Goal: Information Seeking & Learning: Learn about a topic

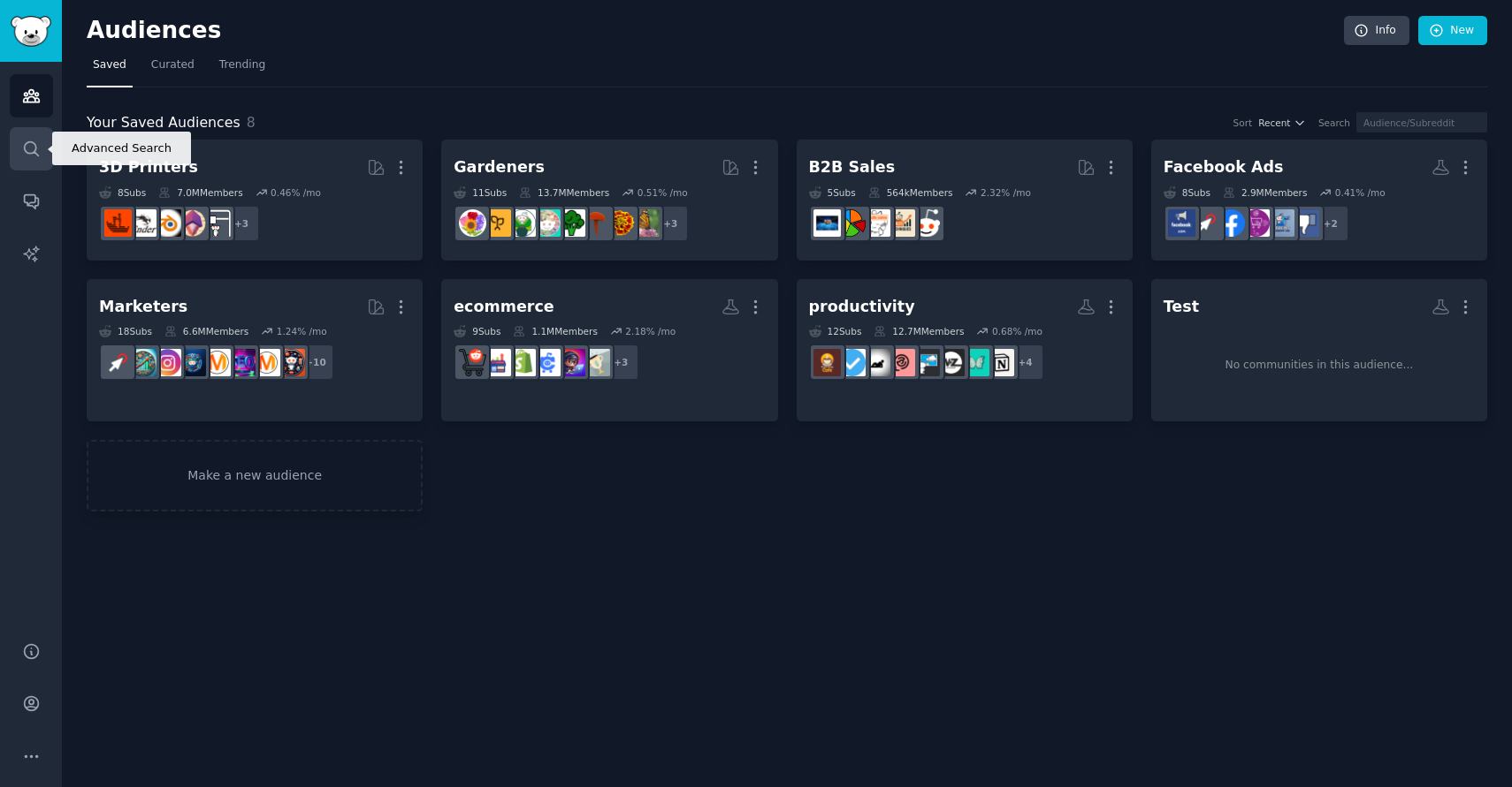
click at [17, 151] on link "Search" at bounding box center [32, 149] width 44 height 44
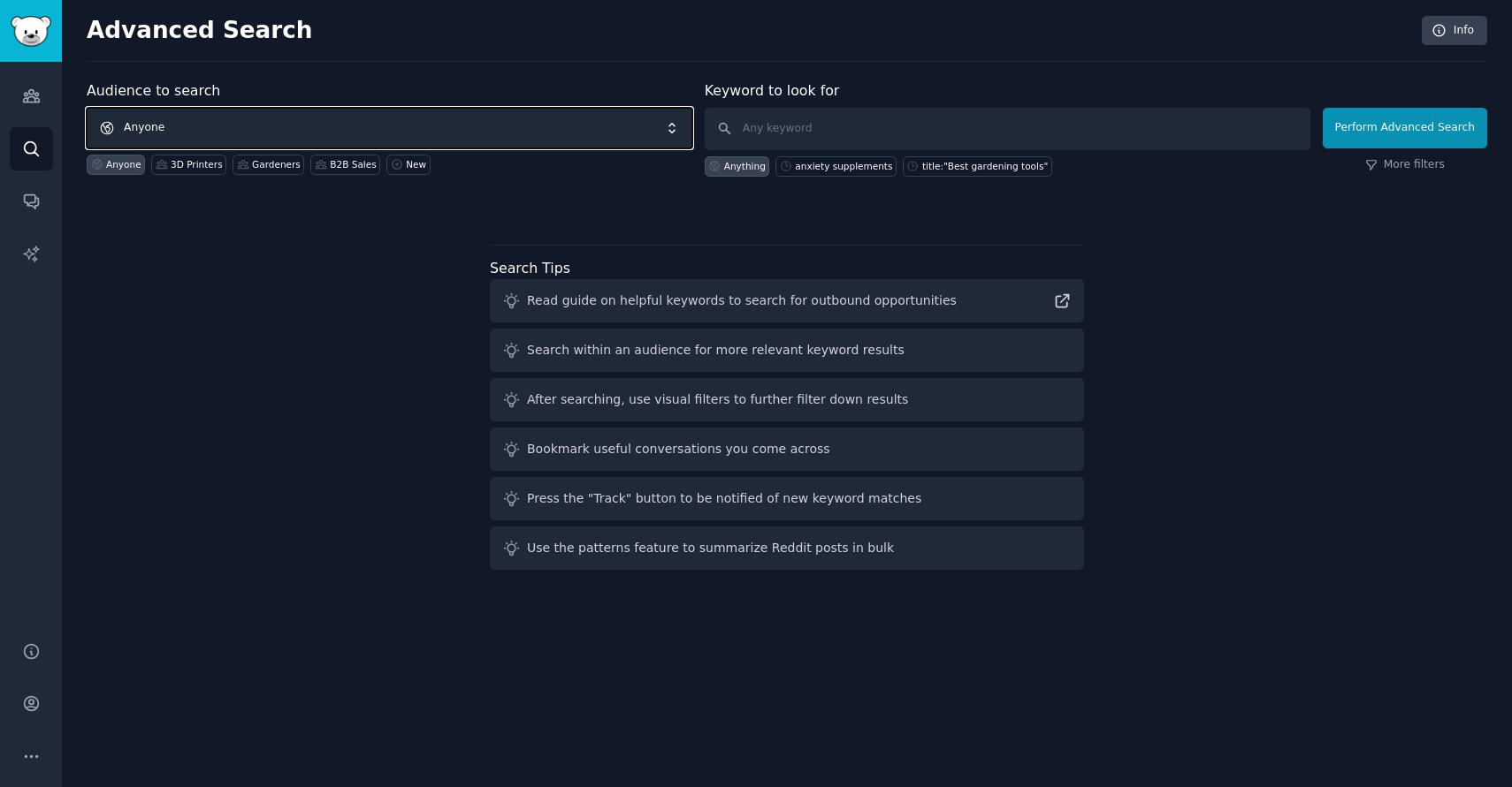
click at [314, 132] on span "Anyone" at bounding box center [389, 128] width 606 height 41
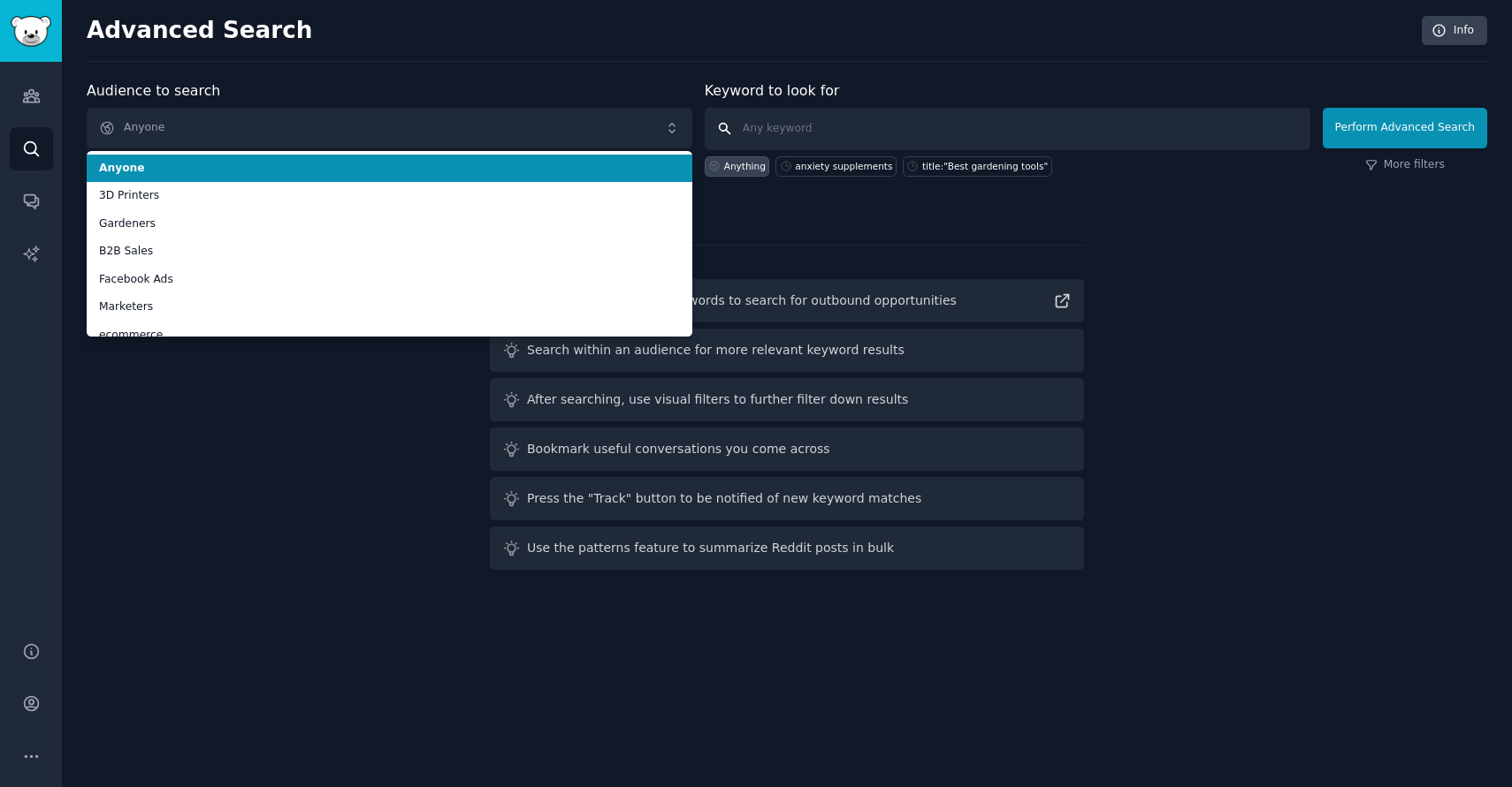
click at [790, 132] on input "text" at bounding box center [1007, 129] width 606 height 43
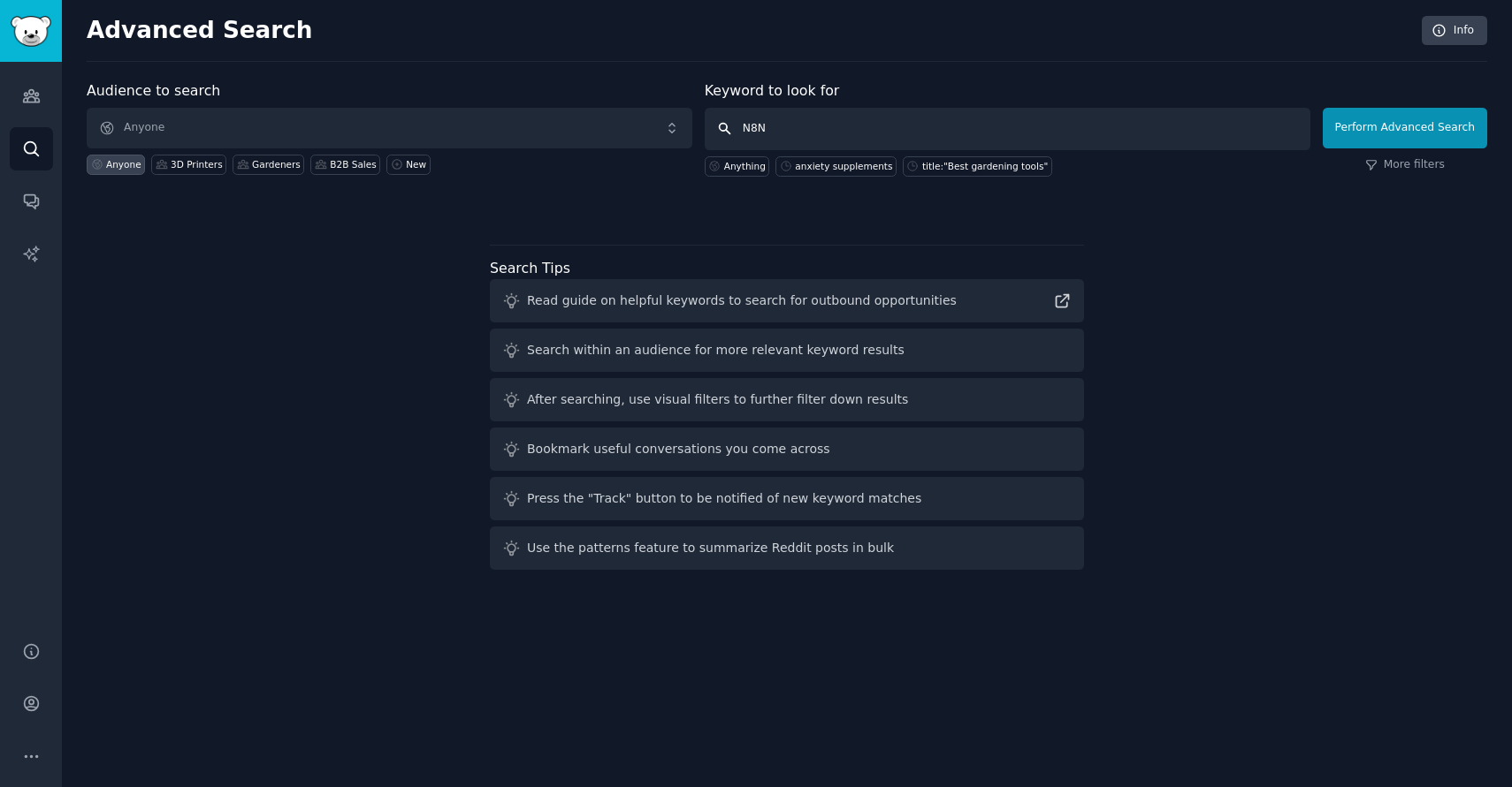
type input "N8N"
click at [42, 25] on img "Sidebar" at bounding box center [31, 31] width 41 height 31
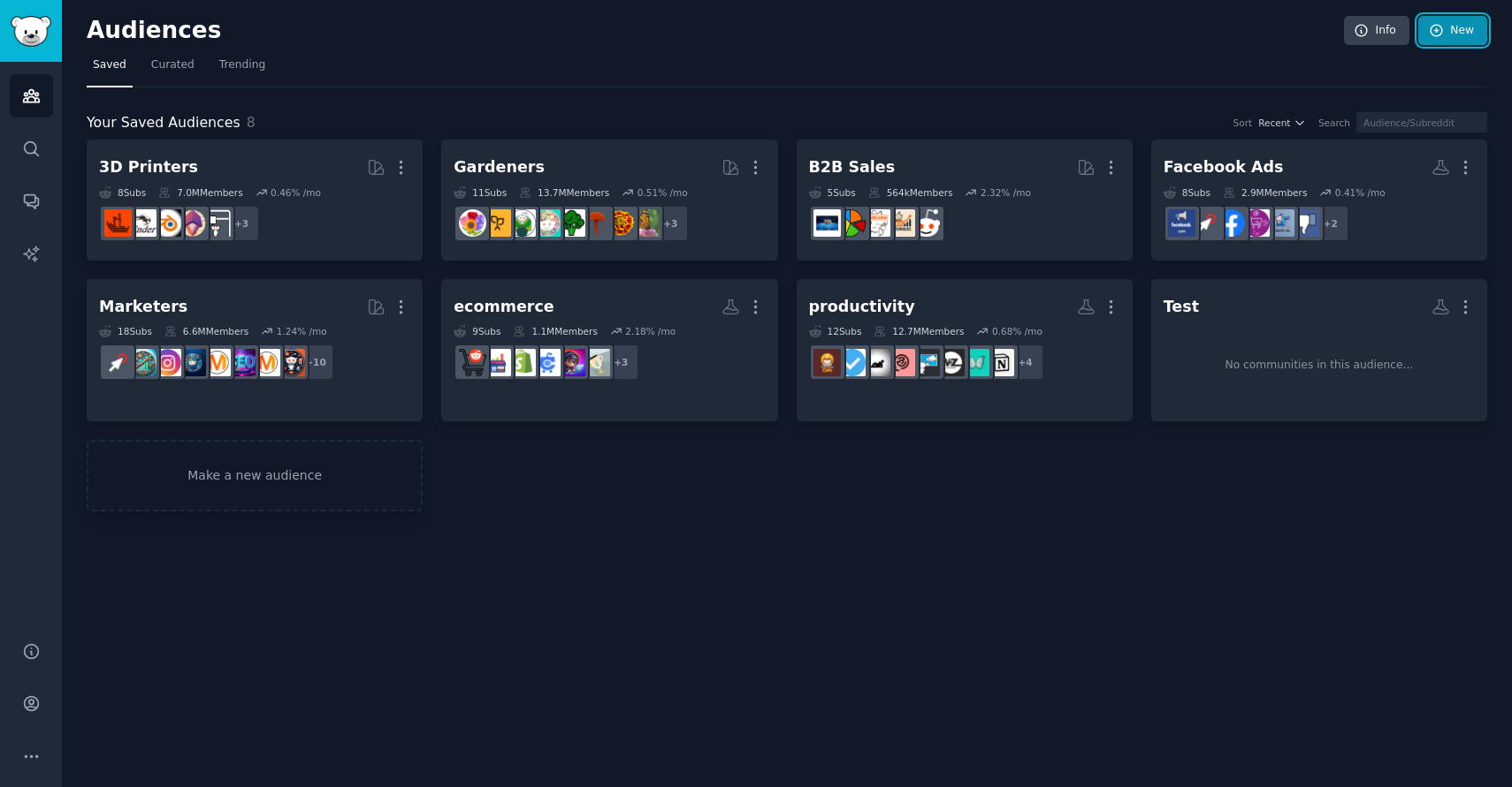
click at [1437, 27] on icon at bounding box center [1437, 31] width 16 height 16
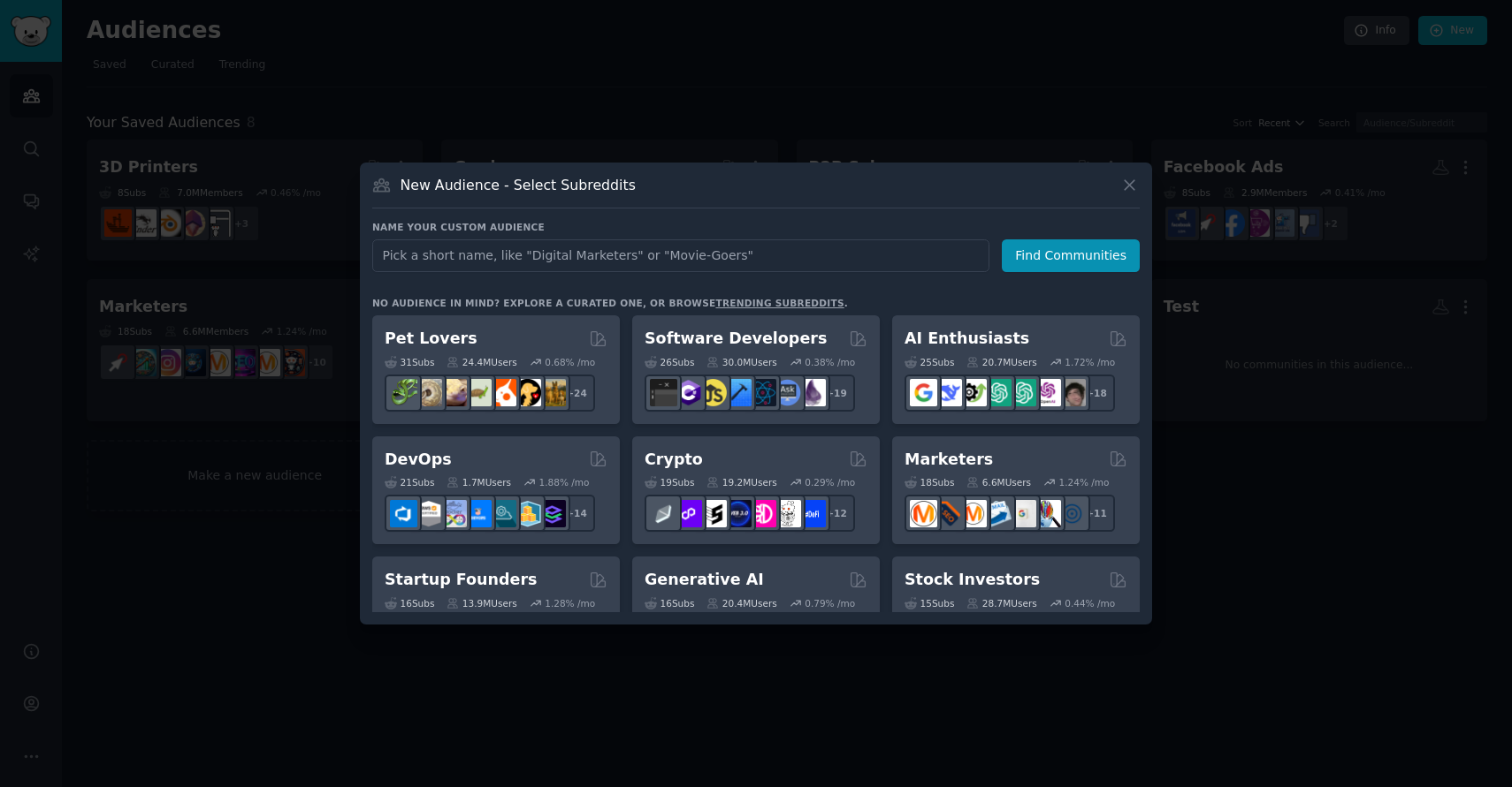
type input "a"
type input "ai automation"
click button "Find Communities" at bounding box center [1070, 256] width 138 height 33
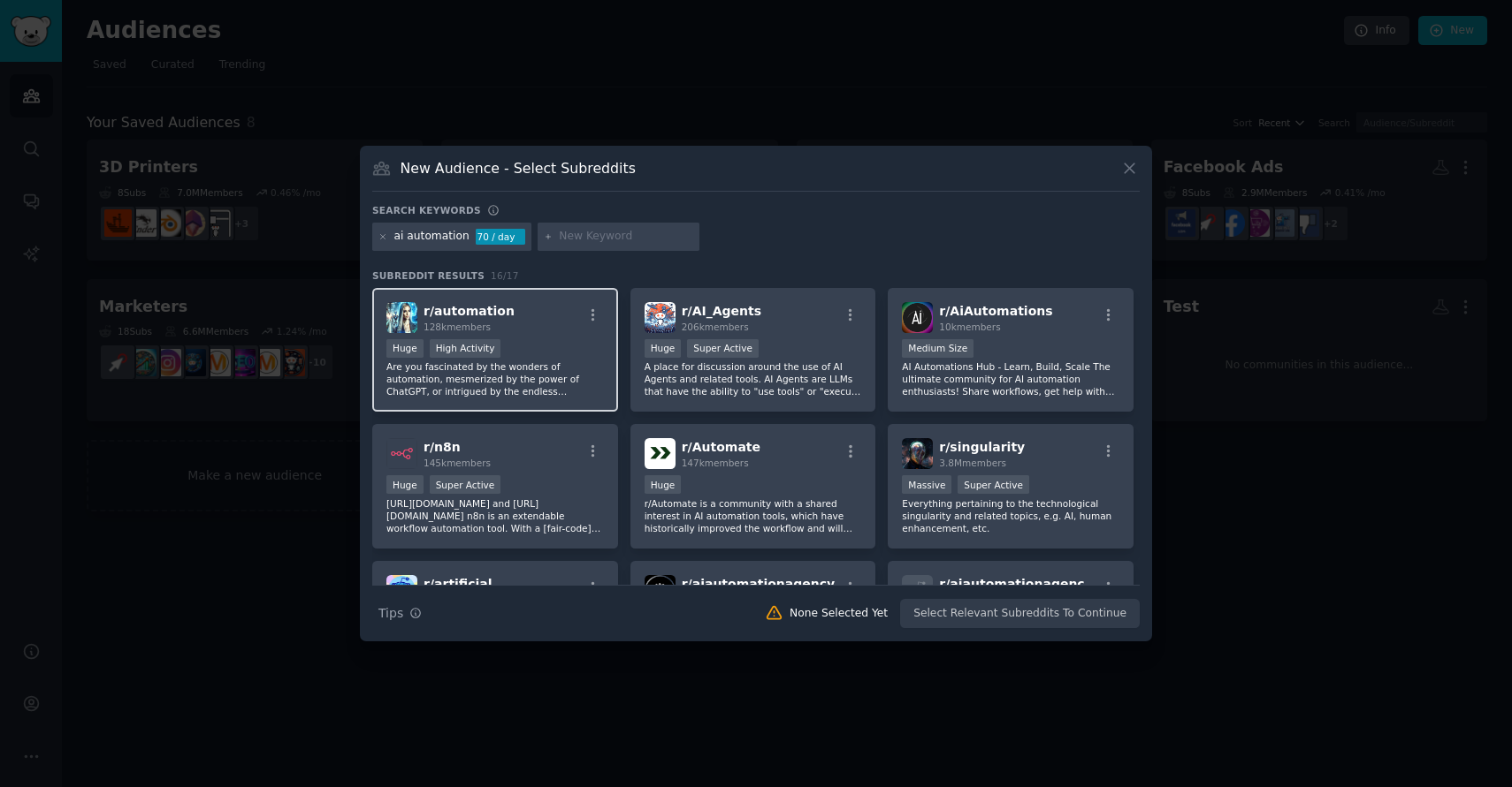
click at [504, 368] on p "Are you fascinated by the wonders of automation, mesmerized by the power of Cha…" at bounding box center [495, 379] width 217 height 37
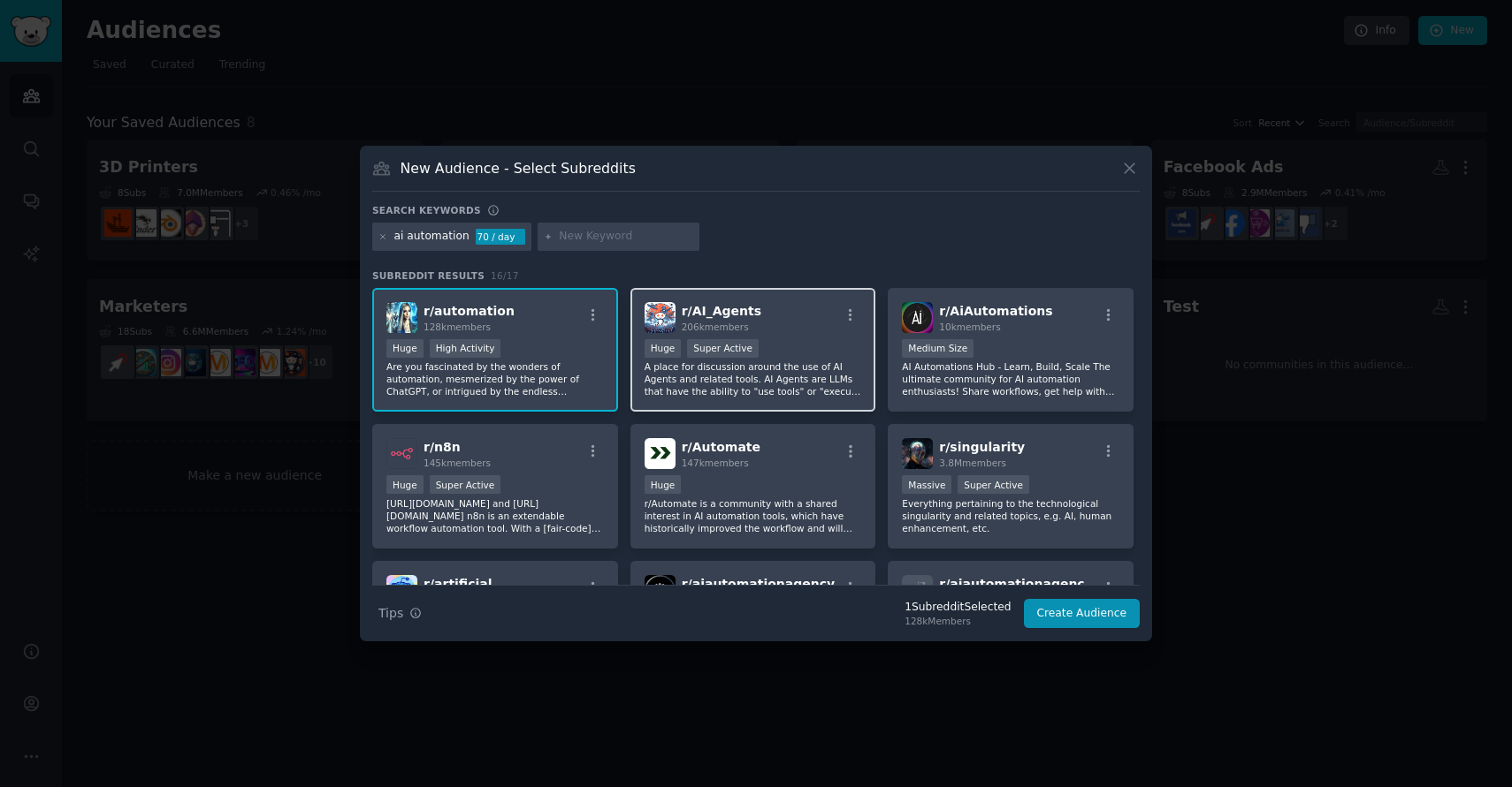
click at [730, 367] on p "A place for discussion around the use of AI Agents and related tools. AI Agents…" at bounding box center [753, 379] width 217 height 37
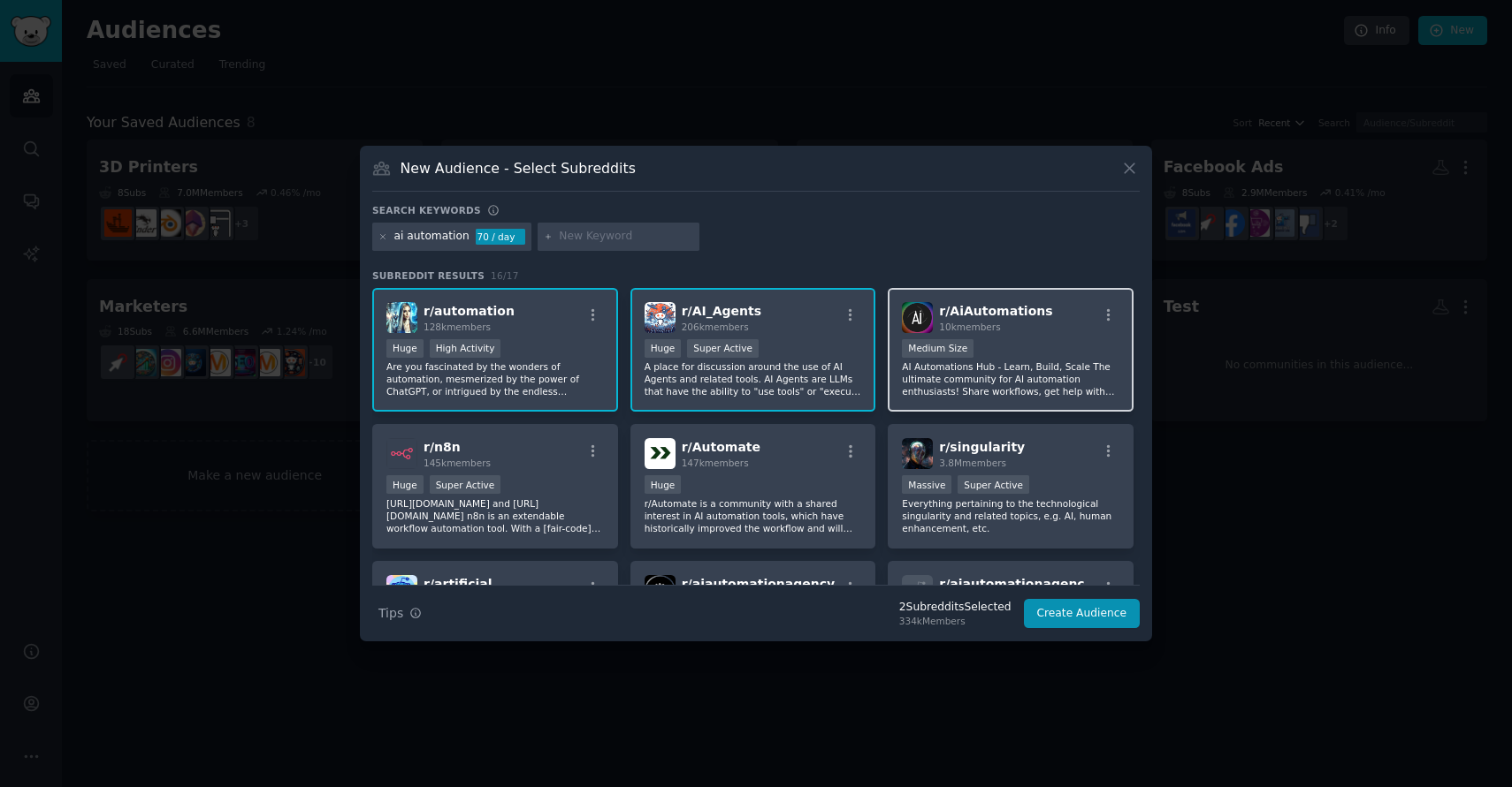
click at [977, 360] on div "Medium Size" at bounding box center [1009, 350] width 217 height 22
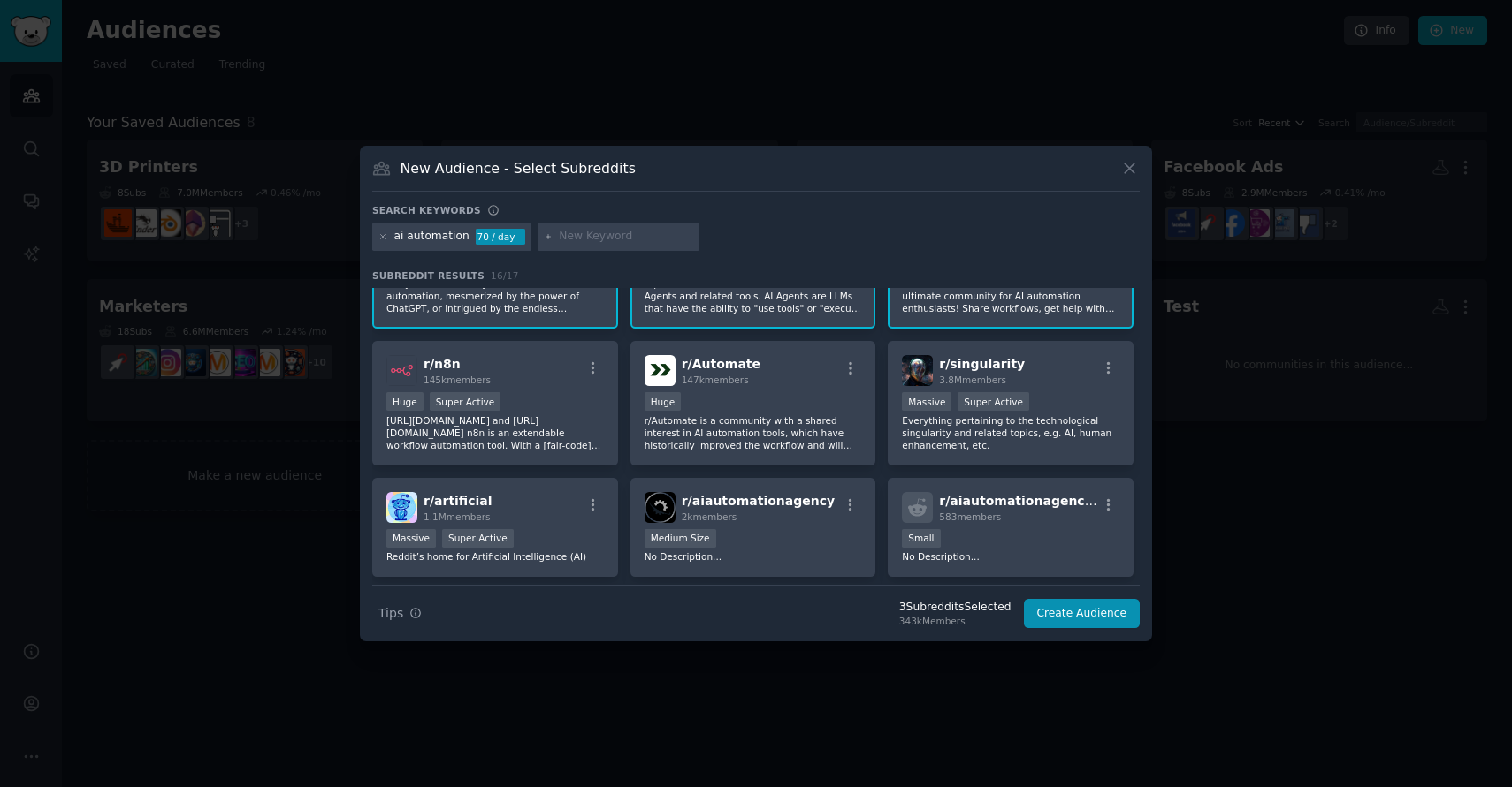
scroll to position [88, 0]
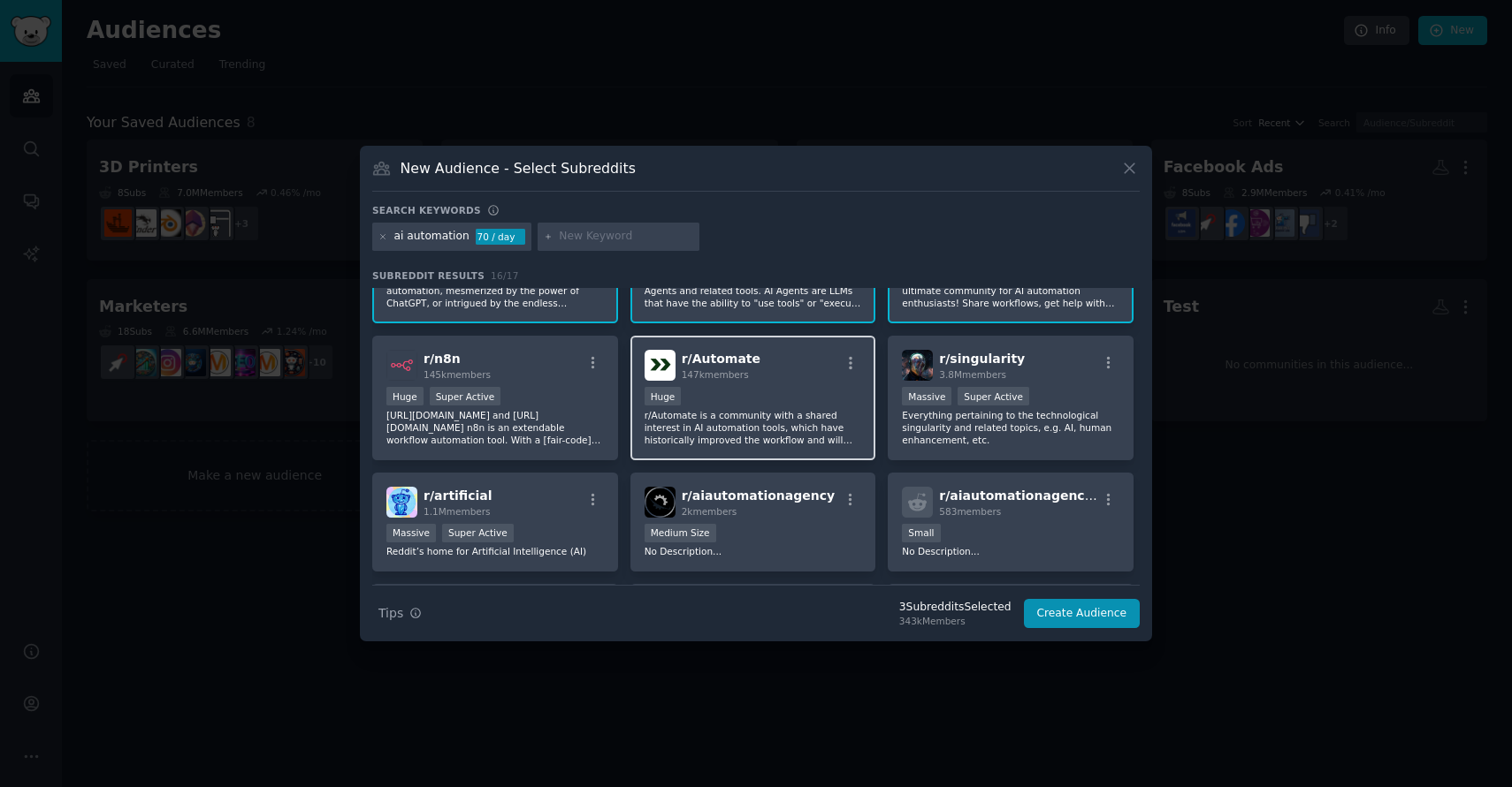
click at [806, 423] on p "r/Automate is a community with a shared interest in AI automation tools, which …" at bounding box center [753, 427] width 217 height 37
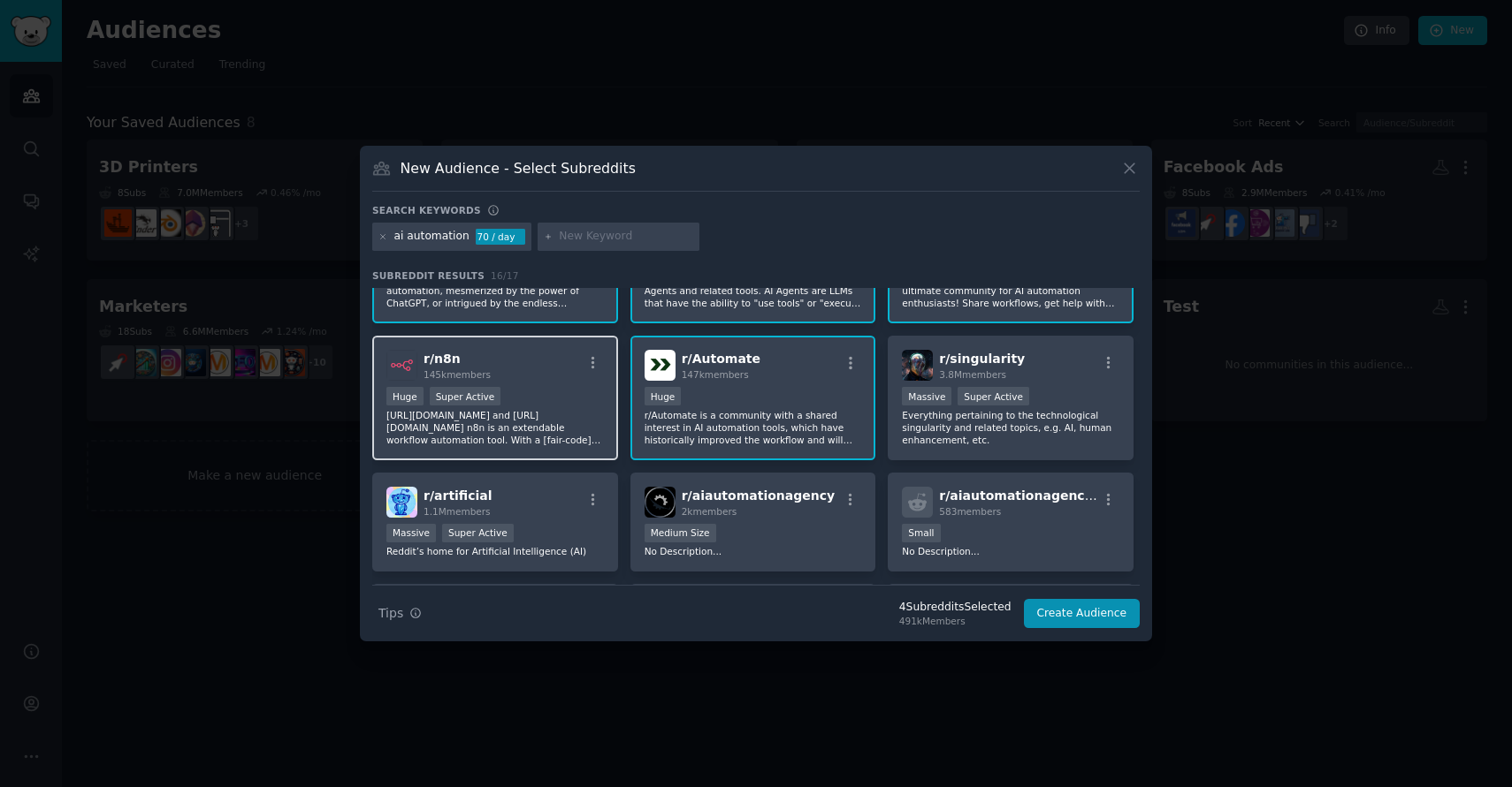
click at [500, 425] on p "https://n8n.io/ and https://github.com/n8n-io/n8n n8n is an extendable workflow…" at bounding box center [495, 427] width 217 height 37
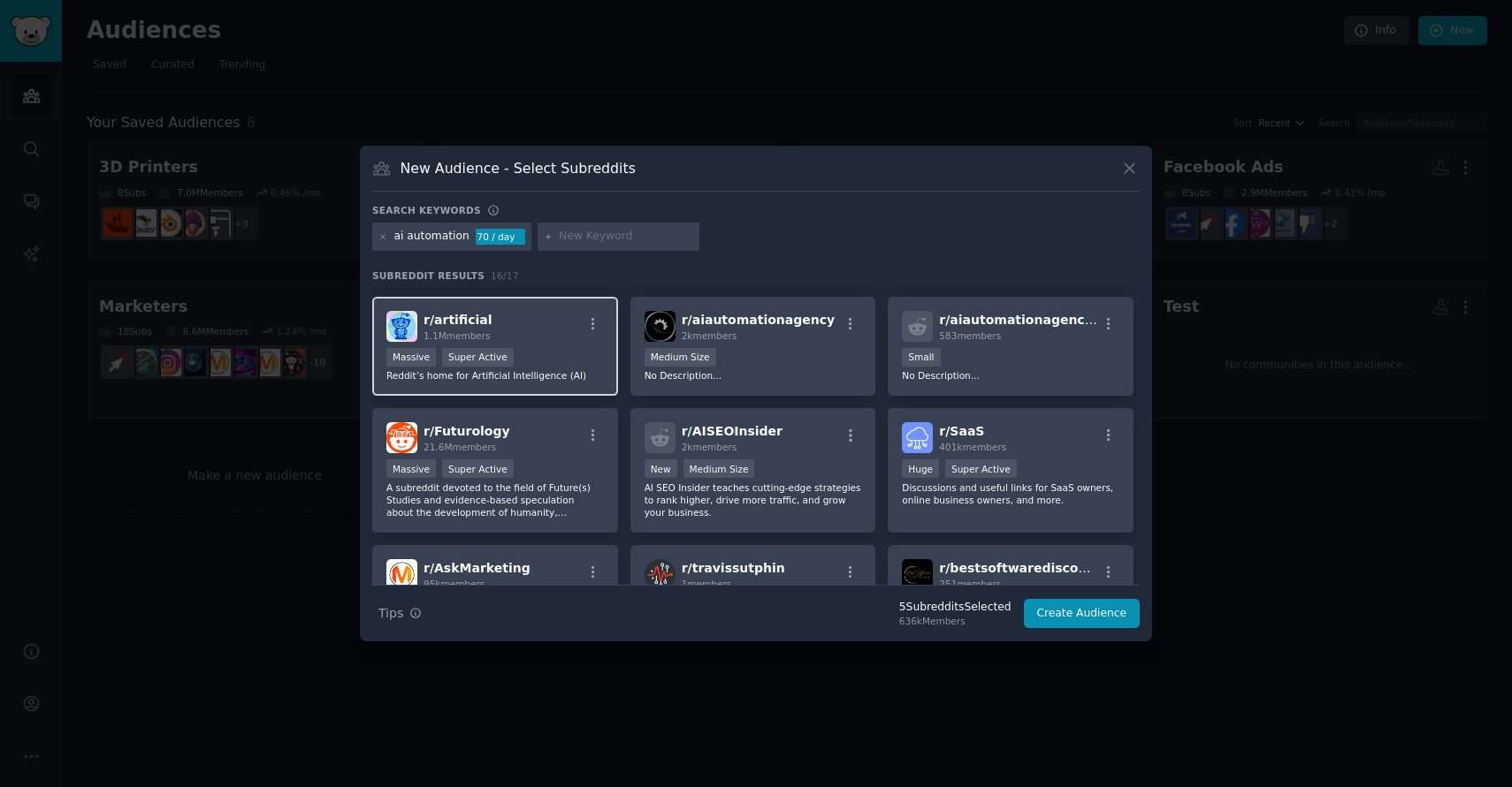
scroll to position [267, 0]
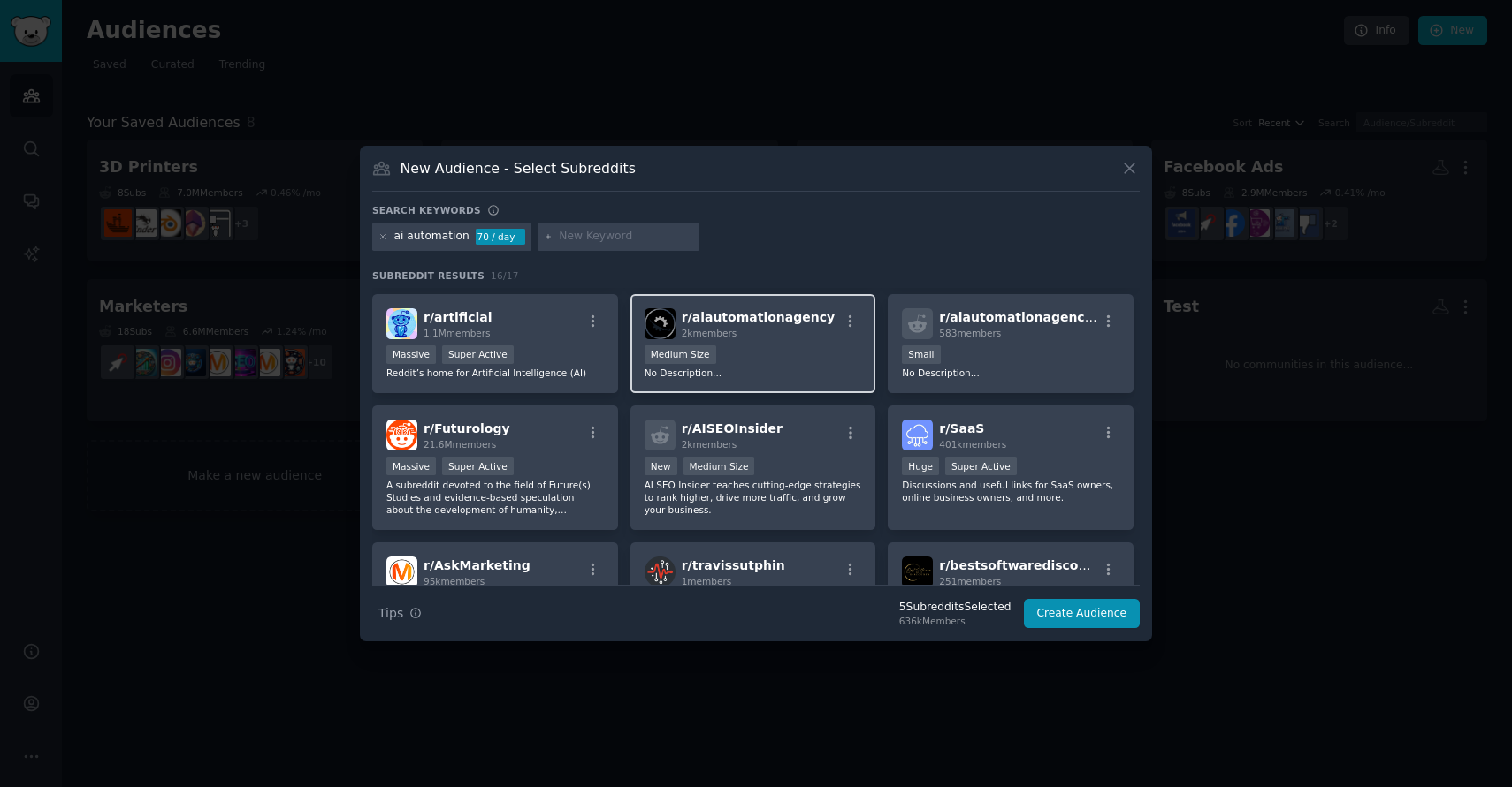
click at [768, 362] on div "Medium Size" at bounding box center [753, 357] width 217 height 22
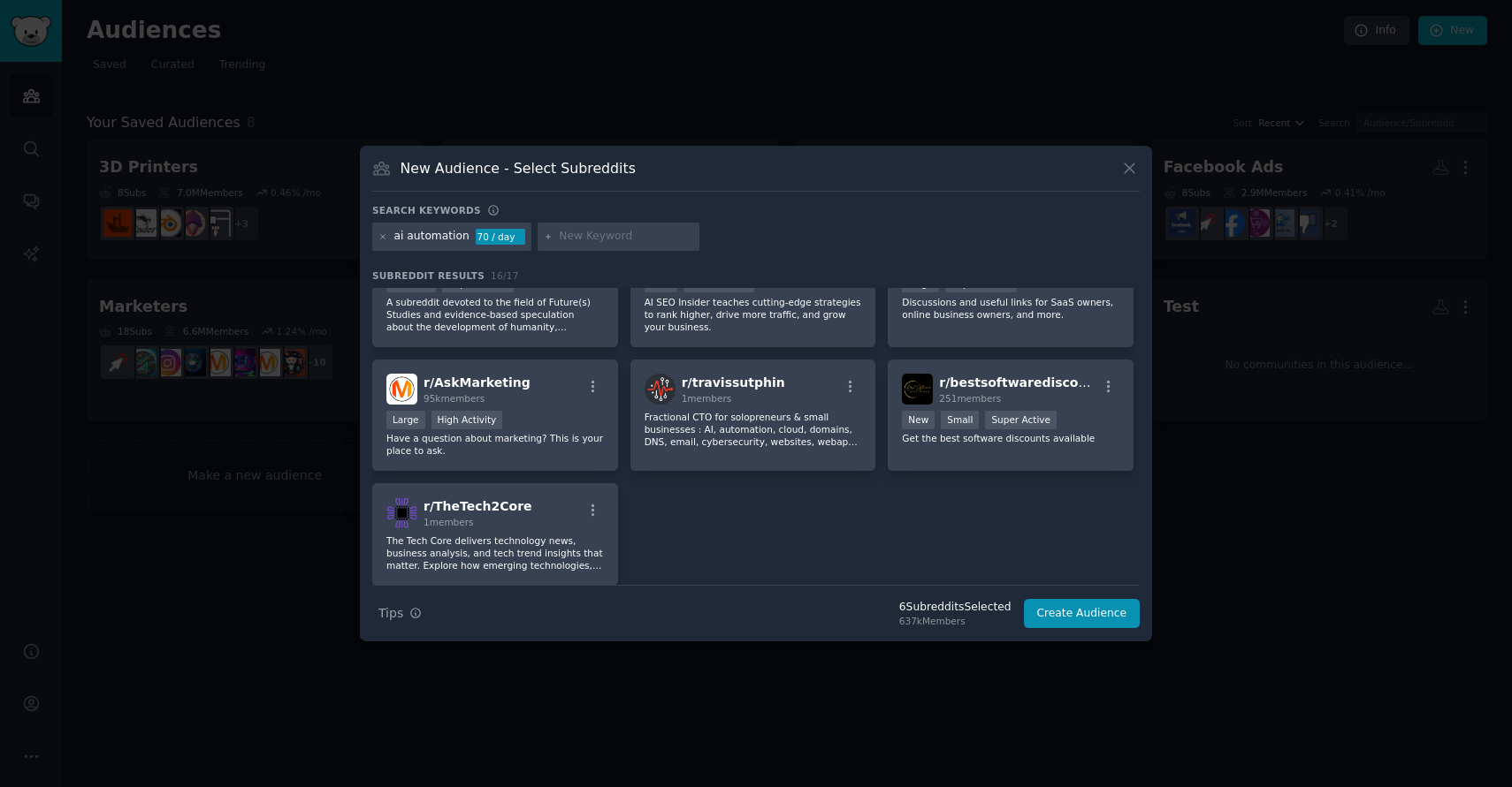
scroll to position [452, 0]
click at [1074, 613] on button "Create Audience" at bounding box center [1082, 614] width 117 height 30
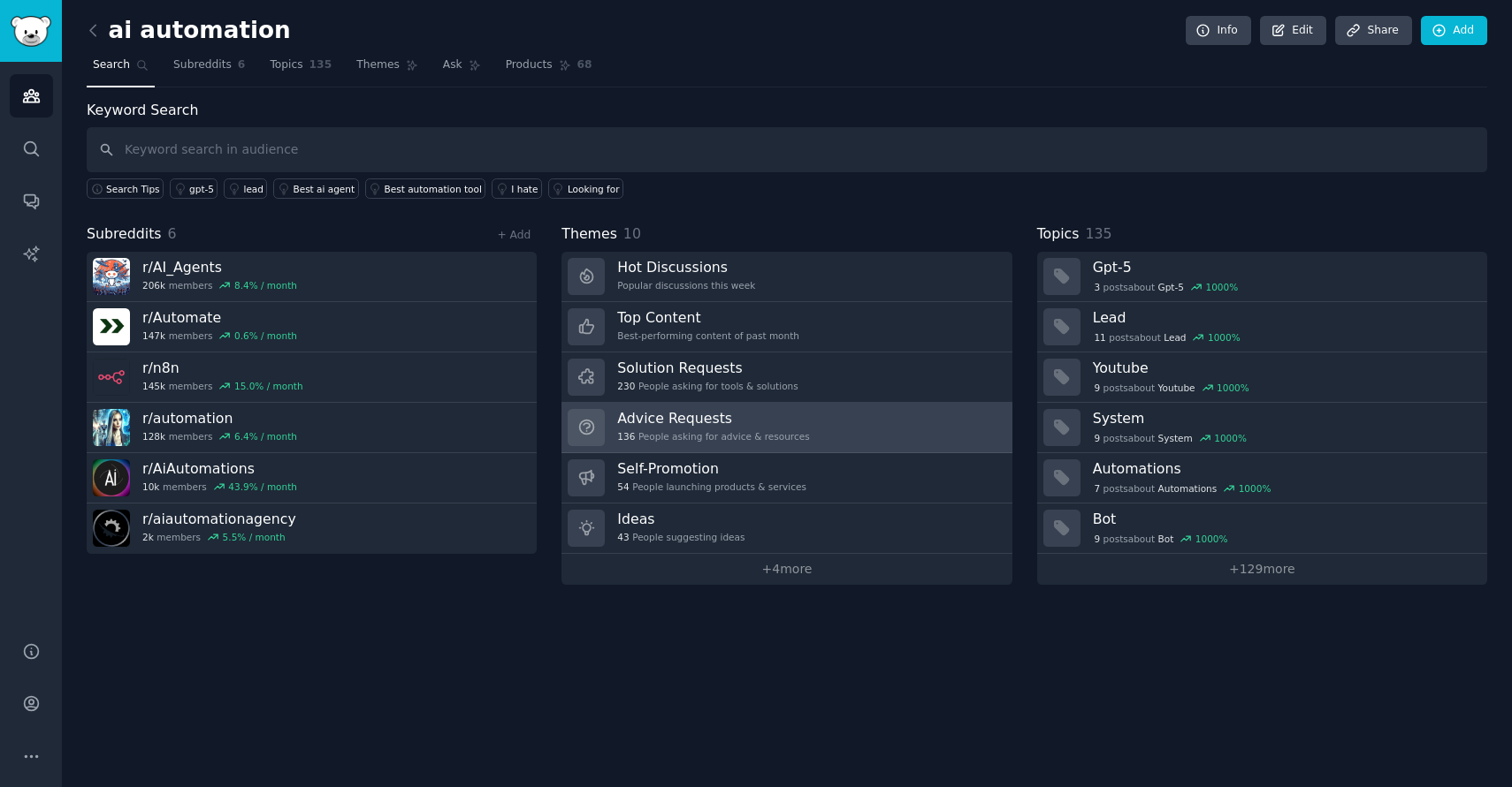
click at [710, 419] on h3 "Advice Requests" at bounding box center [712, 418] width 191 height 19
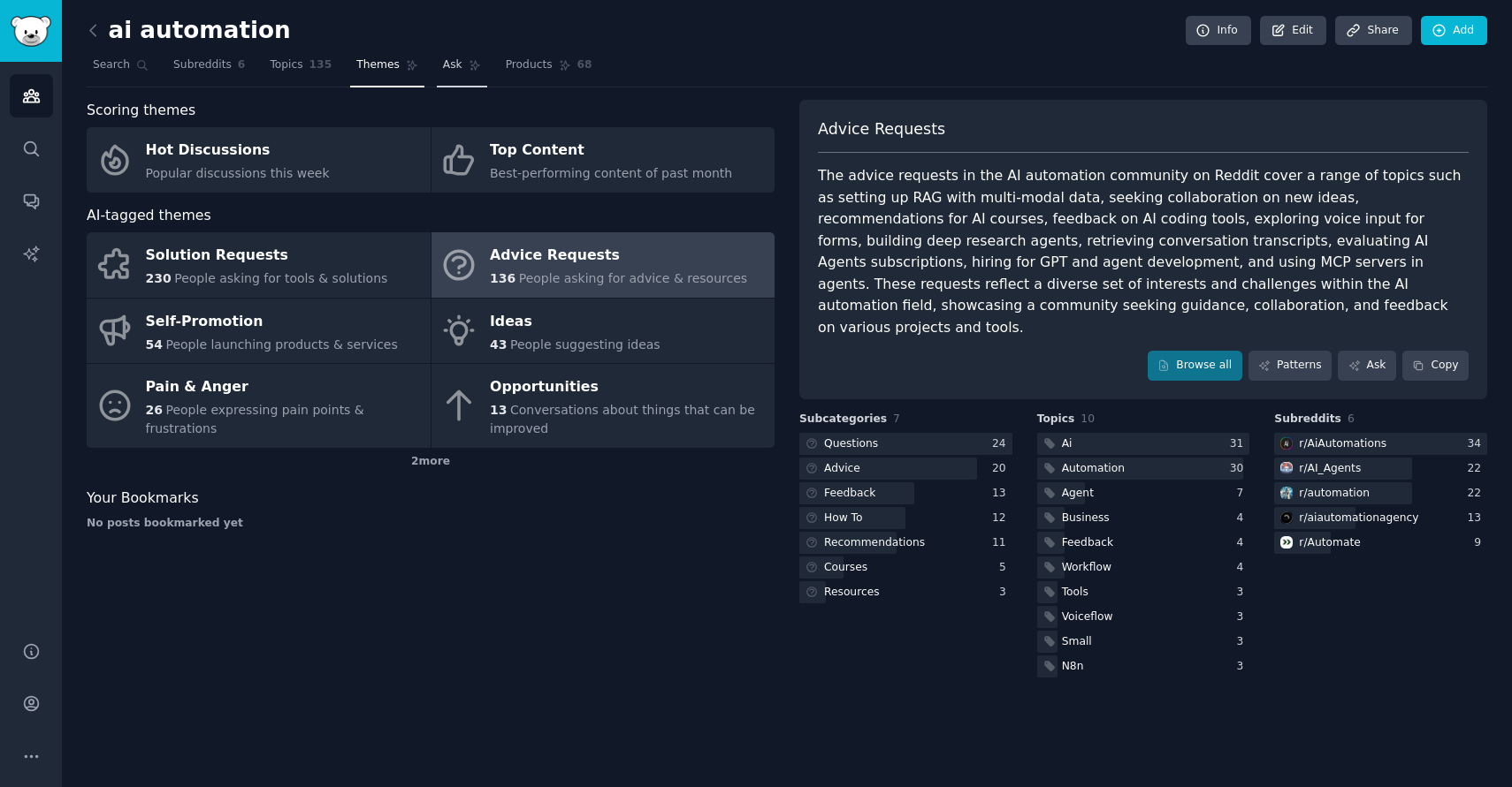
click at [443, 68] on span "Ask" at bounding box center [453, 65] width 20 height 16
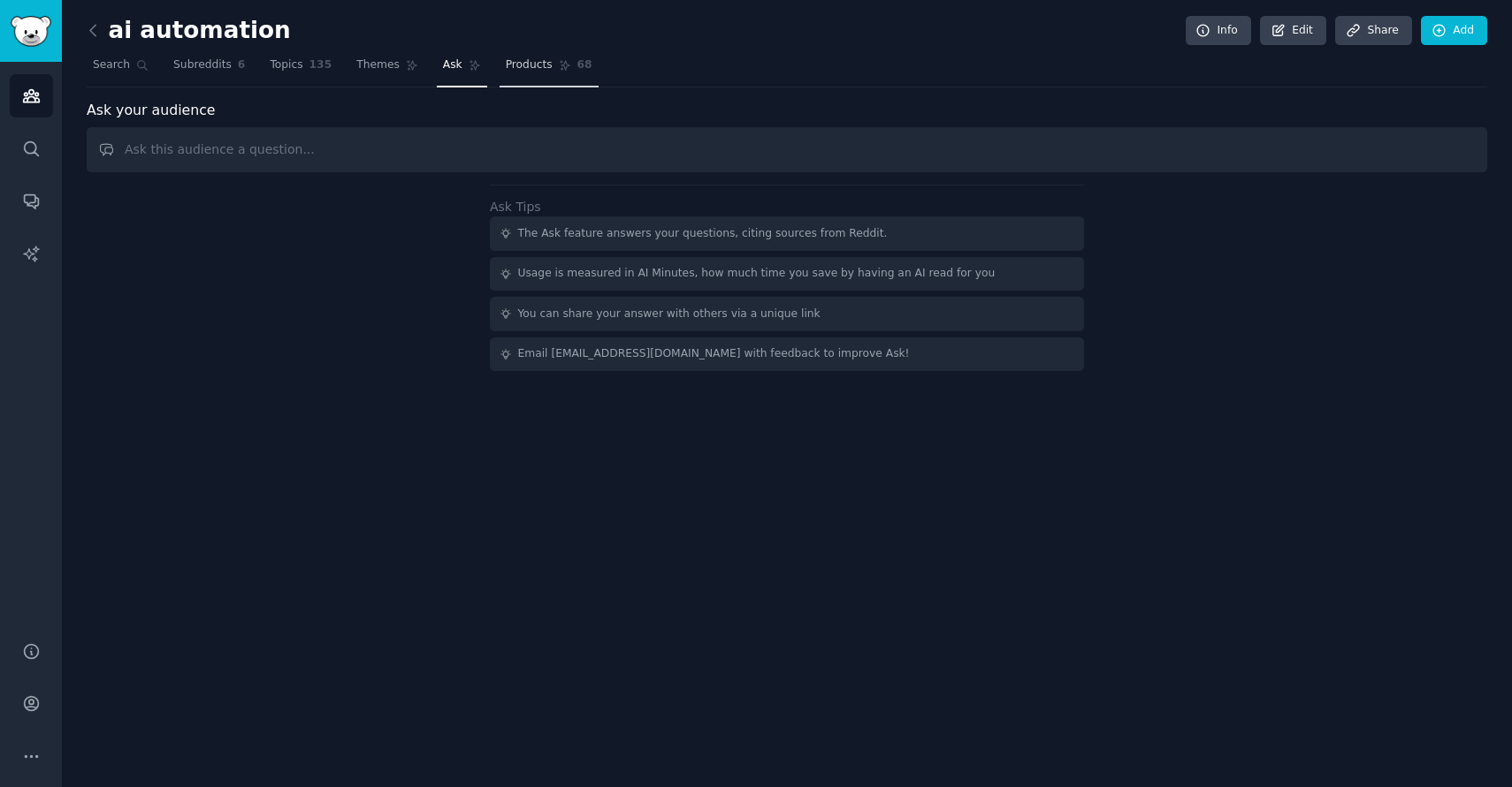
click at [519, 67] on span "Products" at bounding box center [528, 65] width 47 height 16
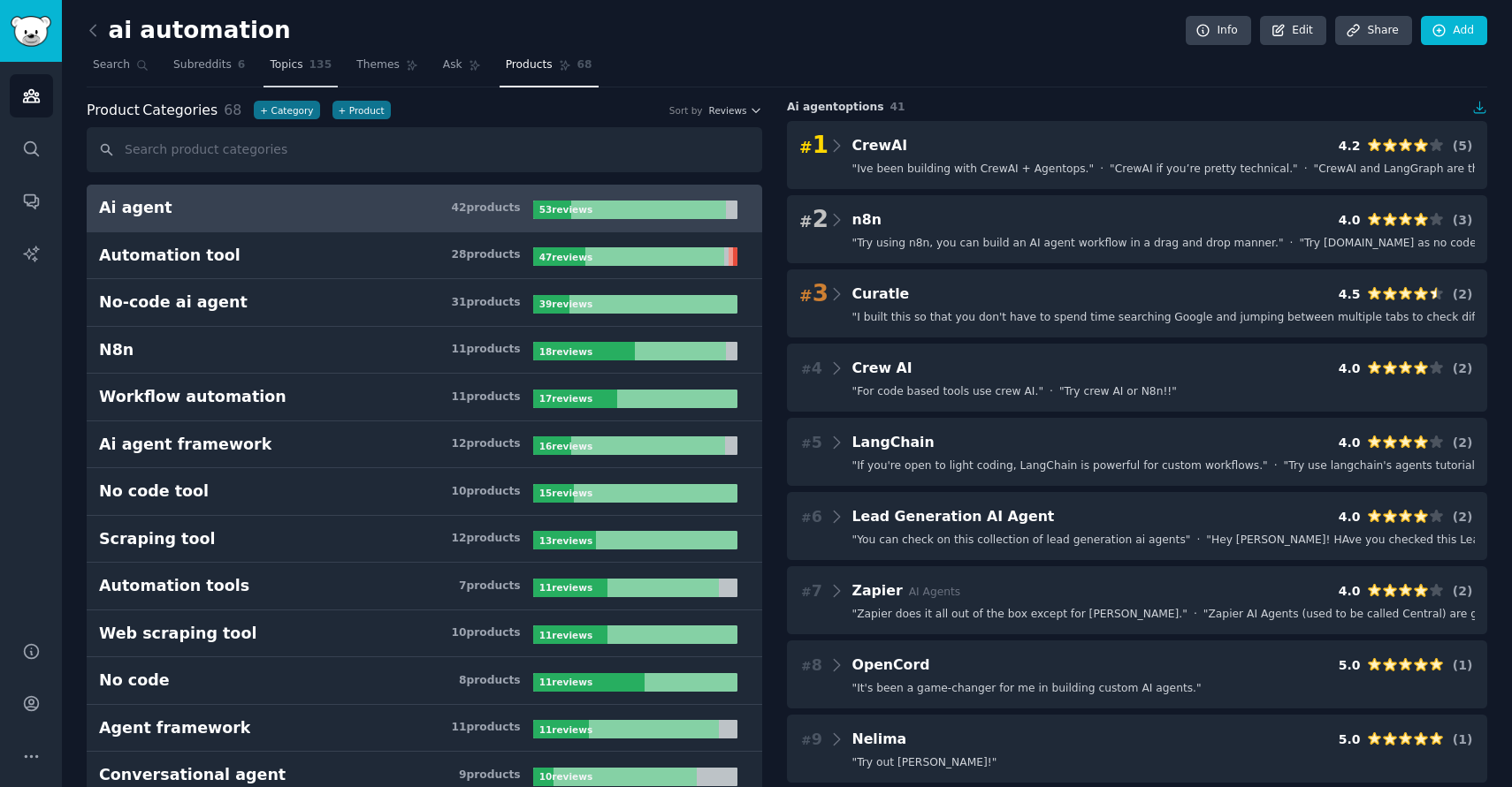
click at [287, 59] on span "Topics" at bounding box center [286, 65] width 33 height 16
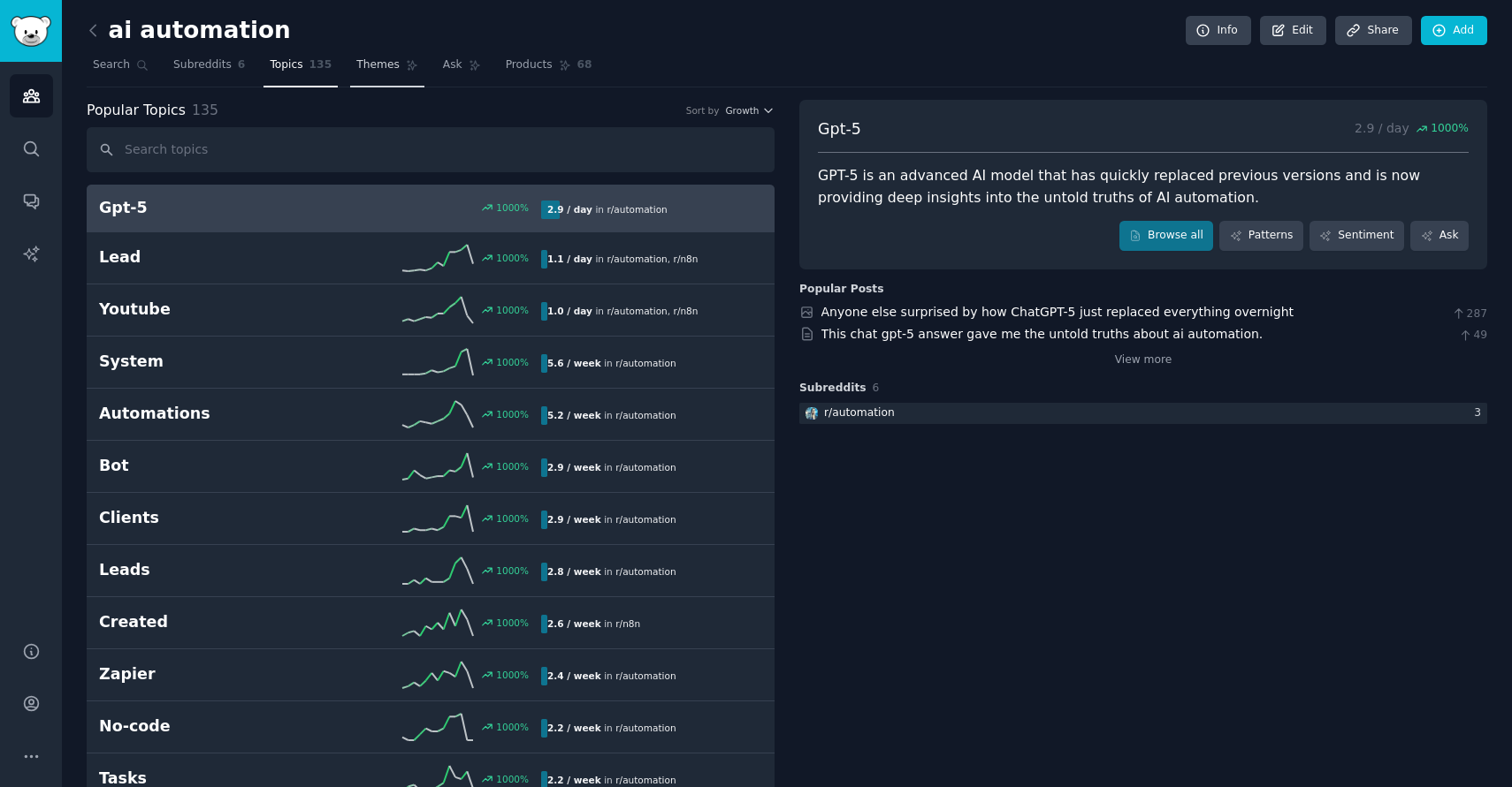
click at [363, 59] on span "Themes" at bounding box center [378, 65] width 44 height 16
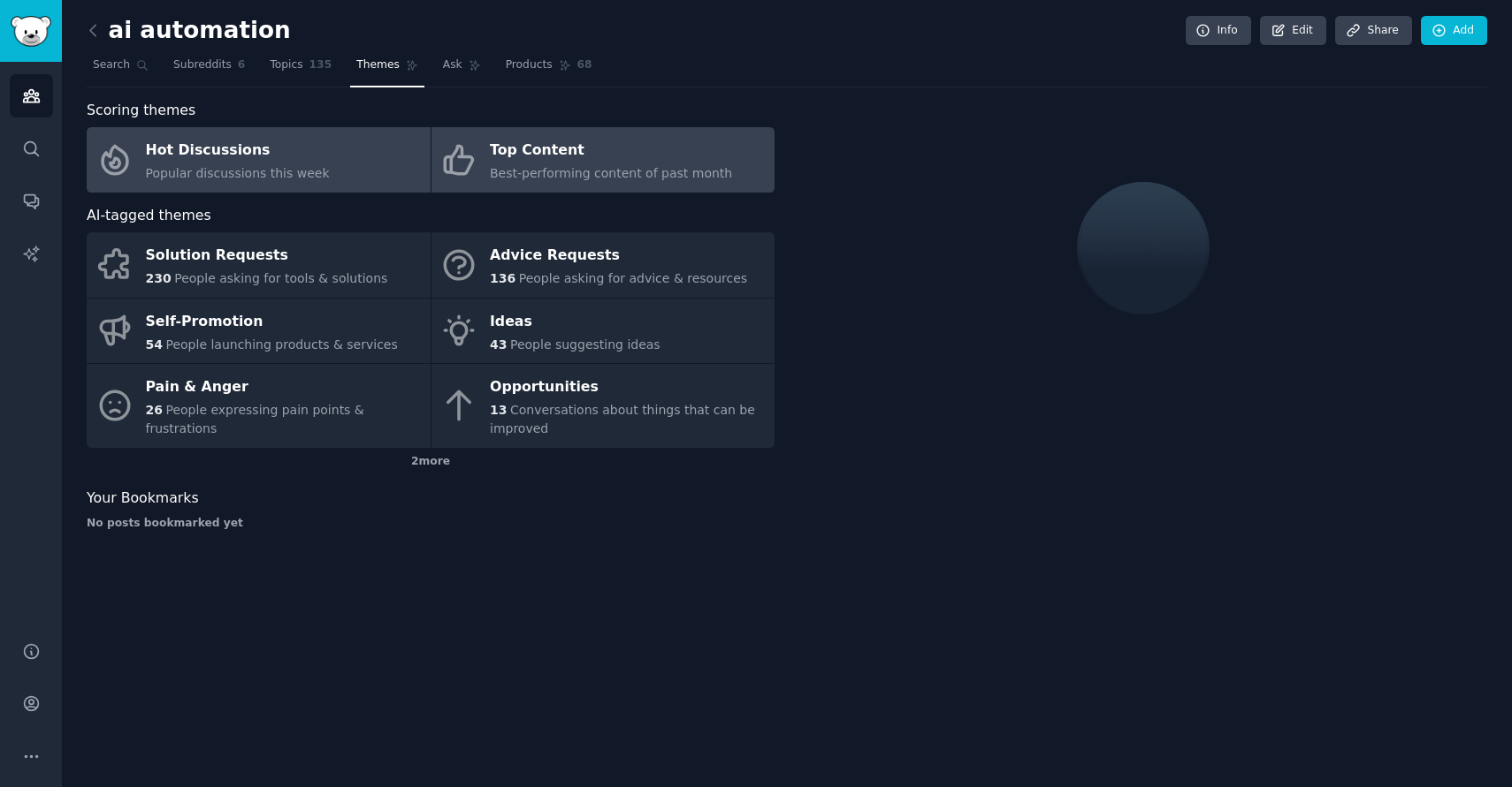
click at [541, 159] on div "Top Content" at bounding box center [611, 151] width 242 height 29
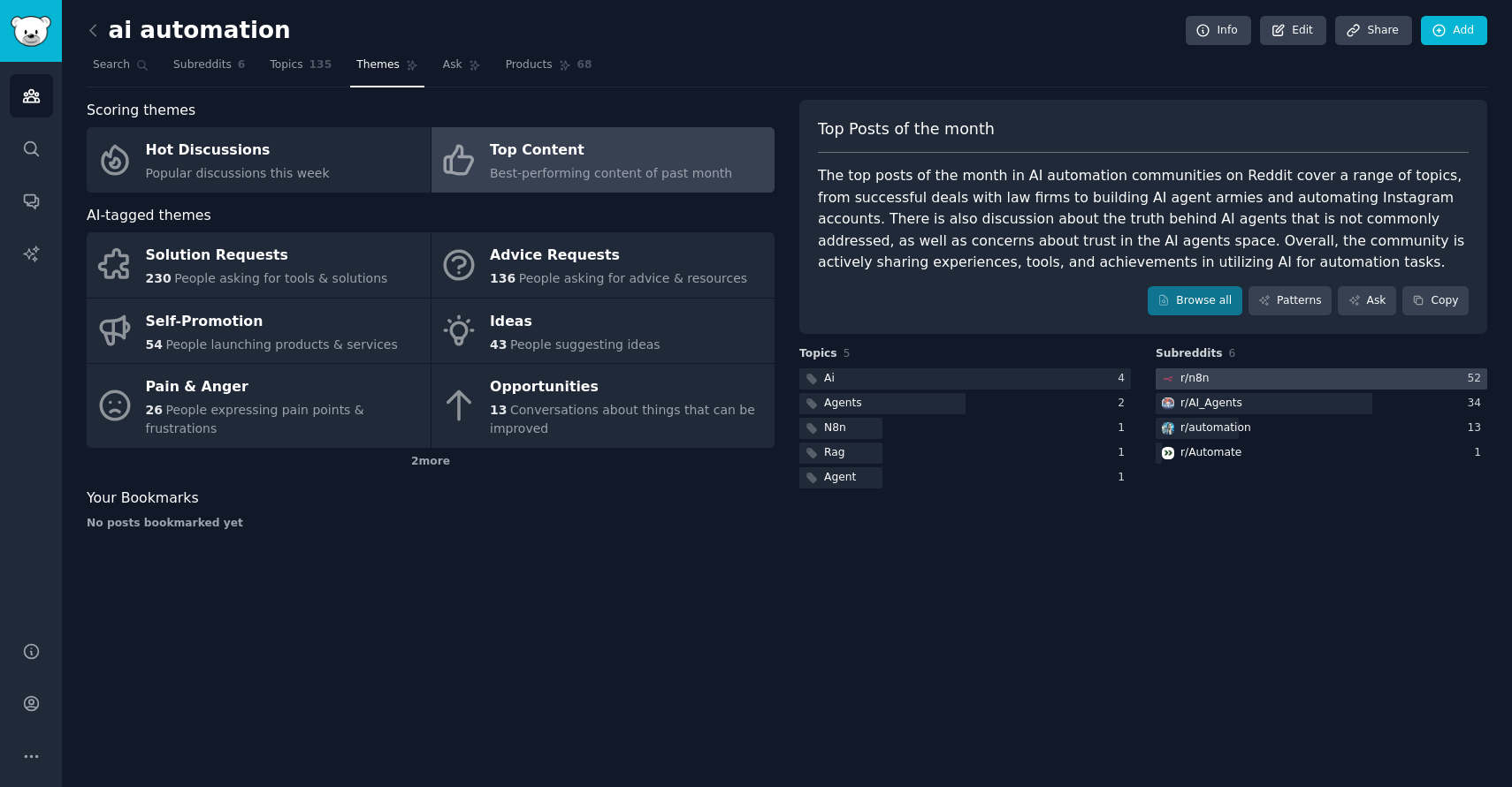
click at [1195, 381] on div "r/ n8n" at bounding box center [1194, 379] width 29 height 16
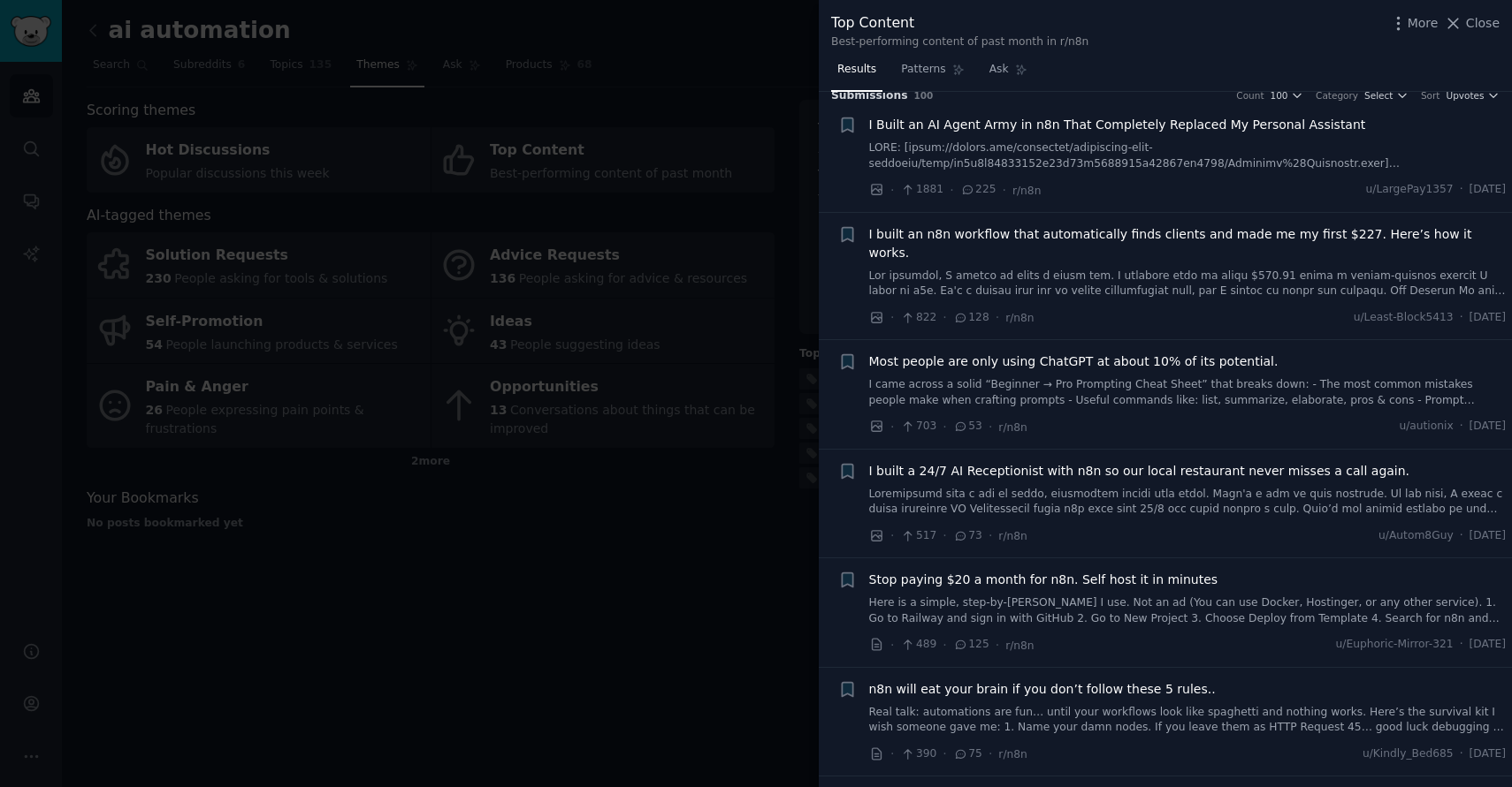
scroll to position [17, 0]
click at [844, 235] on icon "button" at bounding box center [847, 233] width 11 height 14
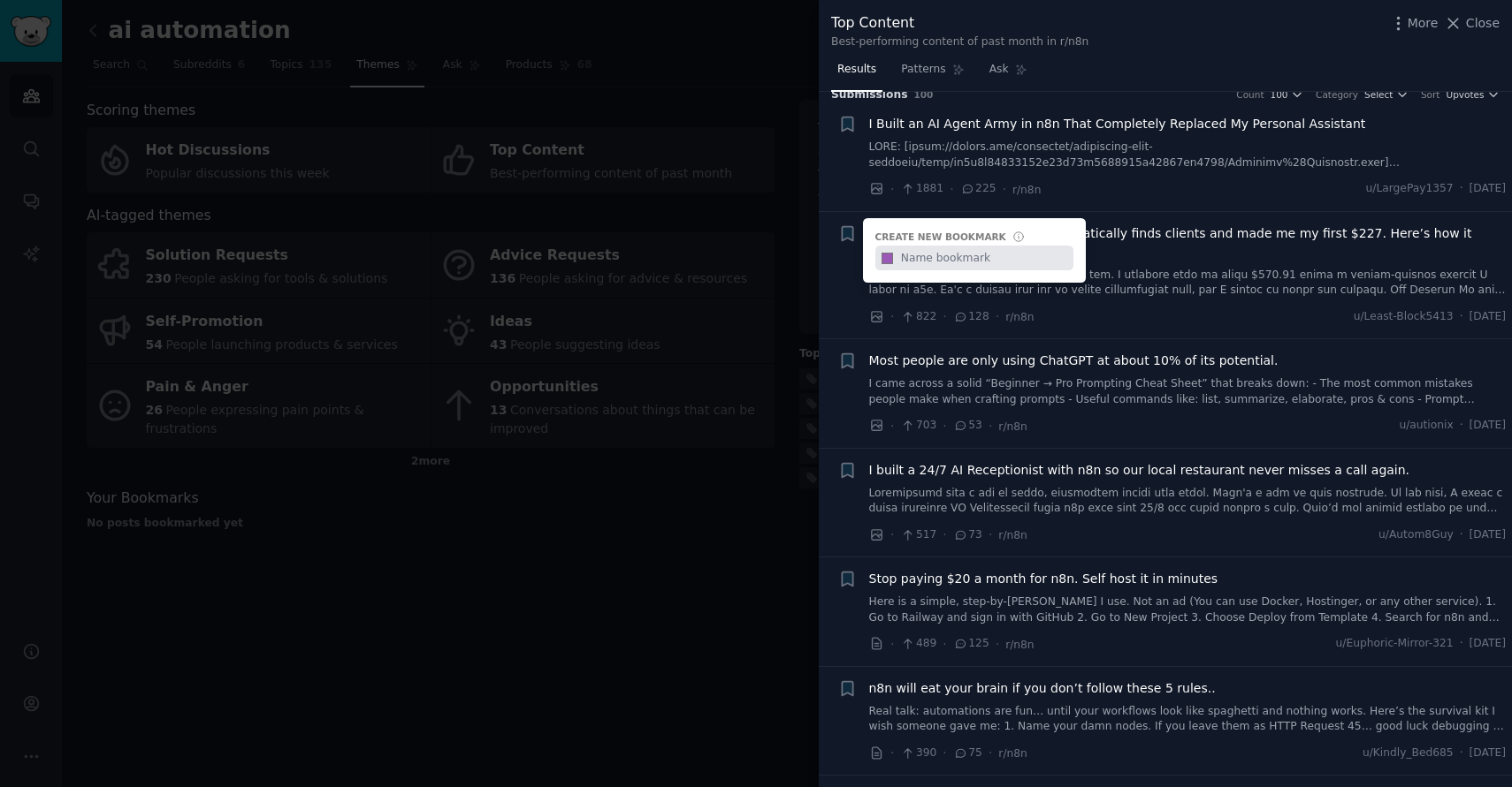
click at [1101, 208] on li "+ I Built an AI Agent Army in n8n That Completely Replaced My Personal Assistan…" at bounding box center [1165, 157] width 693 height 109
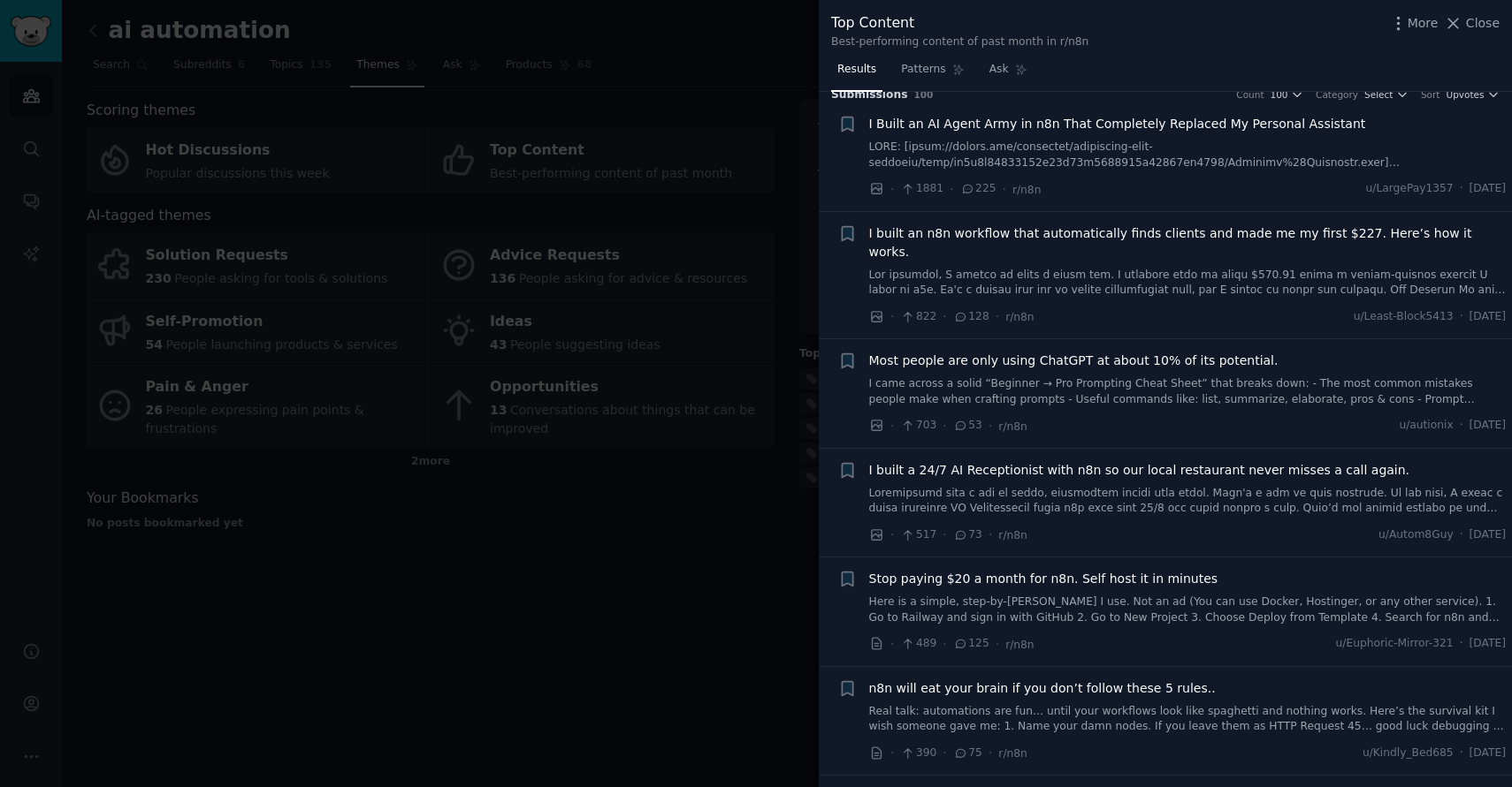
click at [1087, 232] on span "I built an n8n workflow that automatically finds clients and made me my first $…" at bounding box center [1187, 242] width 638 height 37
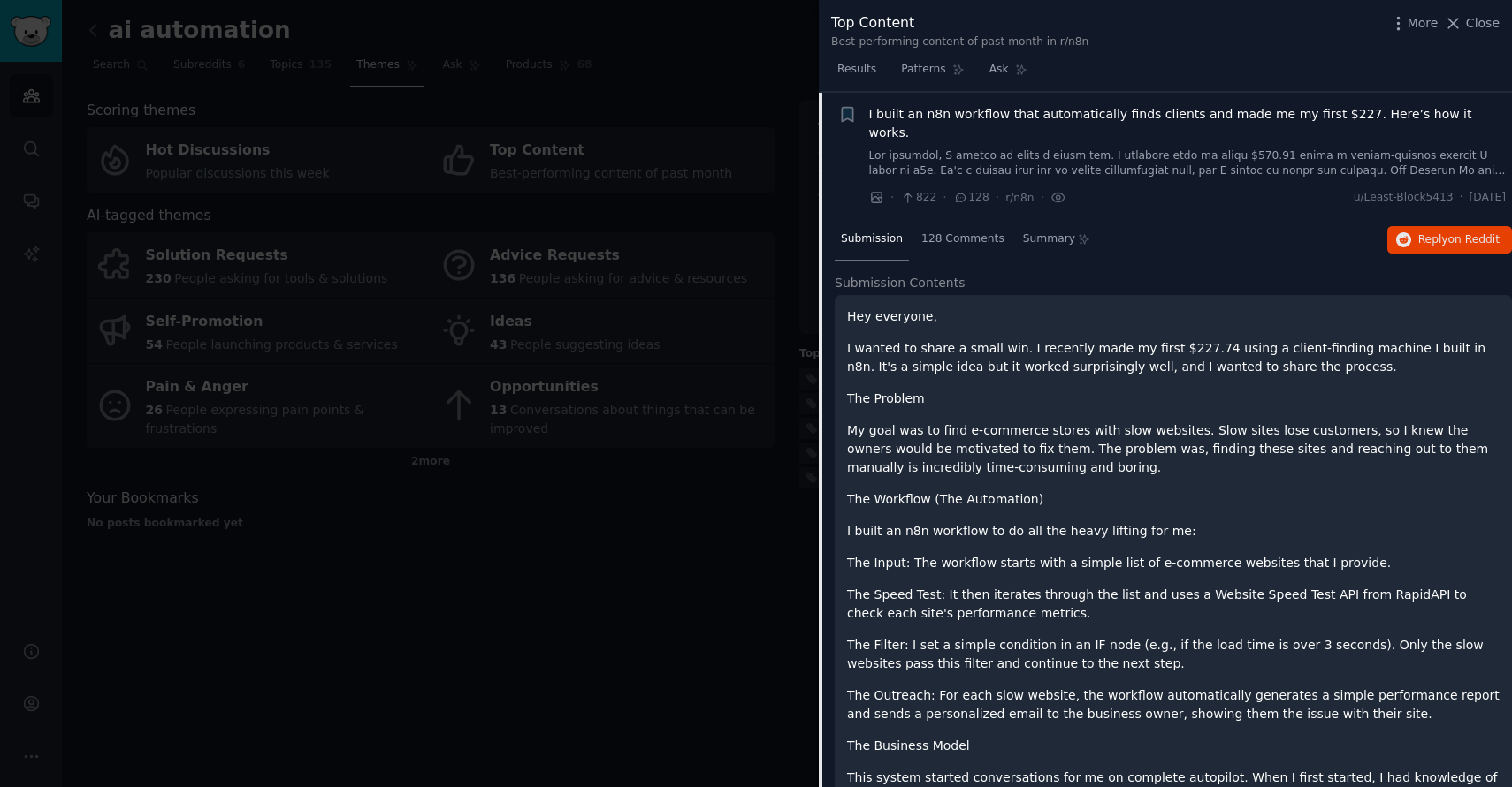
scroll to position [137, 0]
click at [1030, 441] on p "My goal was to find e-commerce stores with slow websites. Slow sites lose custo…" at bounding box center [1173, 448] width 652 height 56
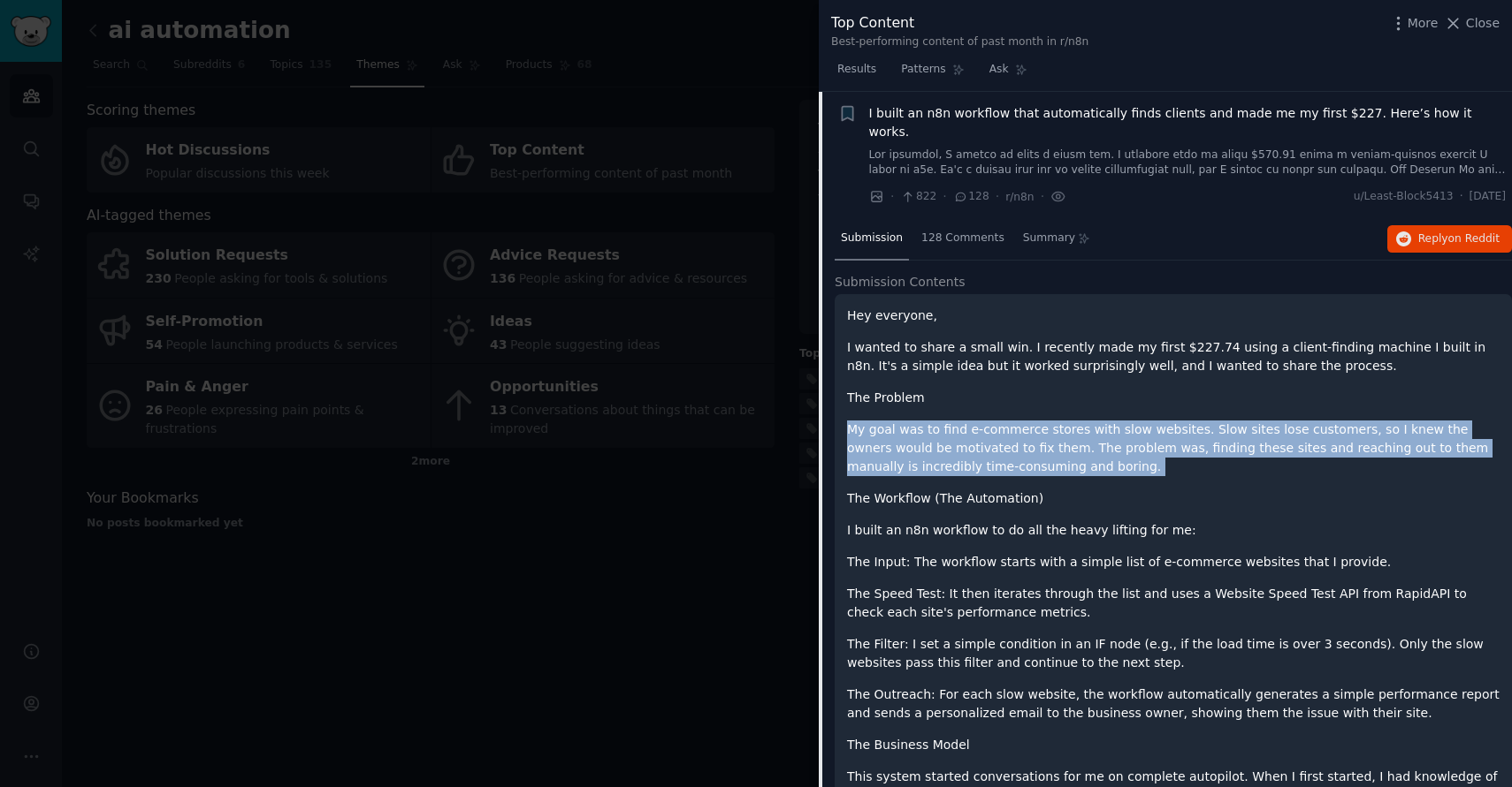
click at [1030, 441] on p "My goal was to find e-commerce stores with slow websites. Slow sites lose custo…" at bounding box center [1173, 448] width 652 height 56
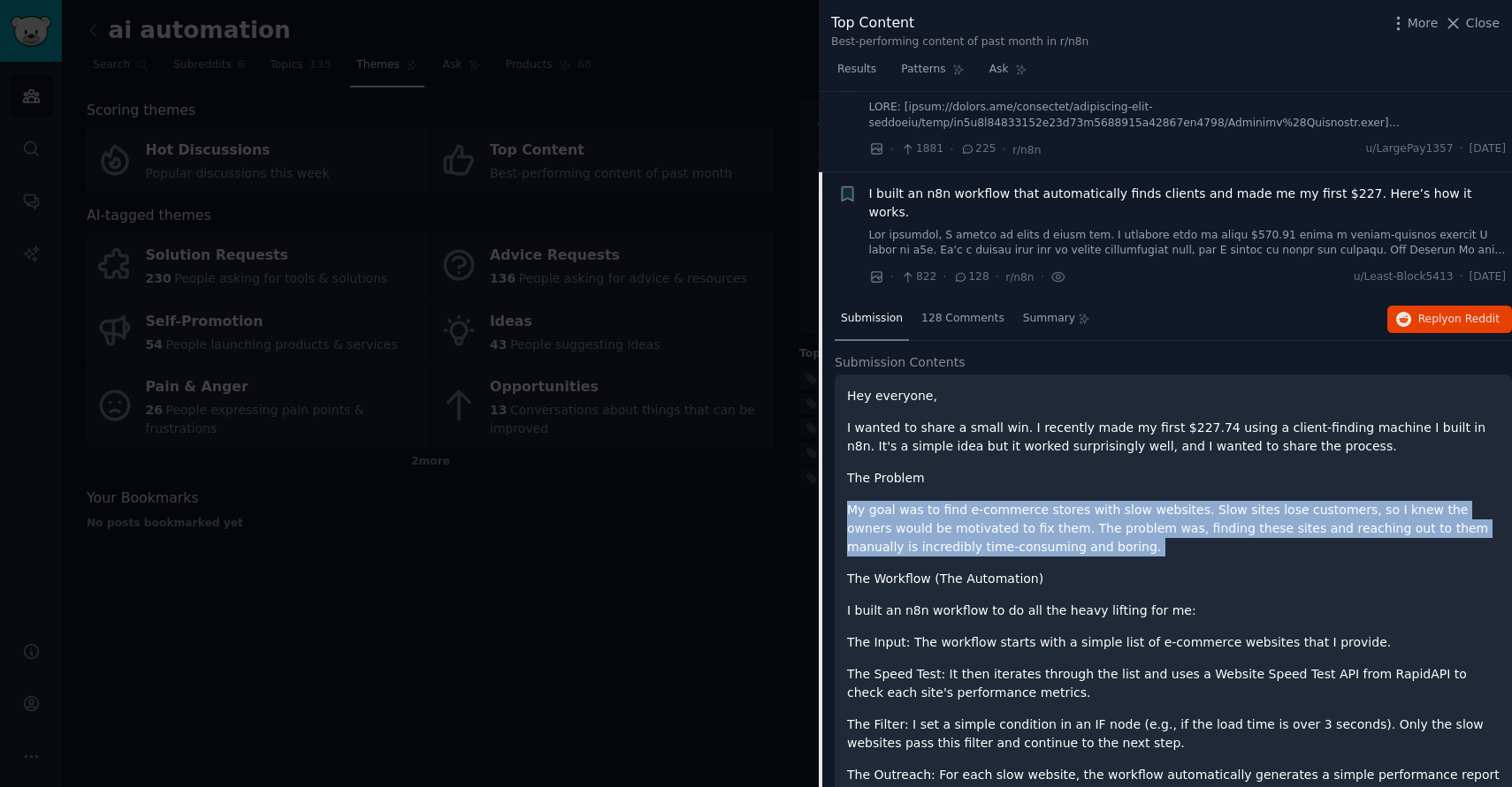
scroll to position [0, 0]
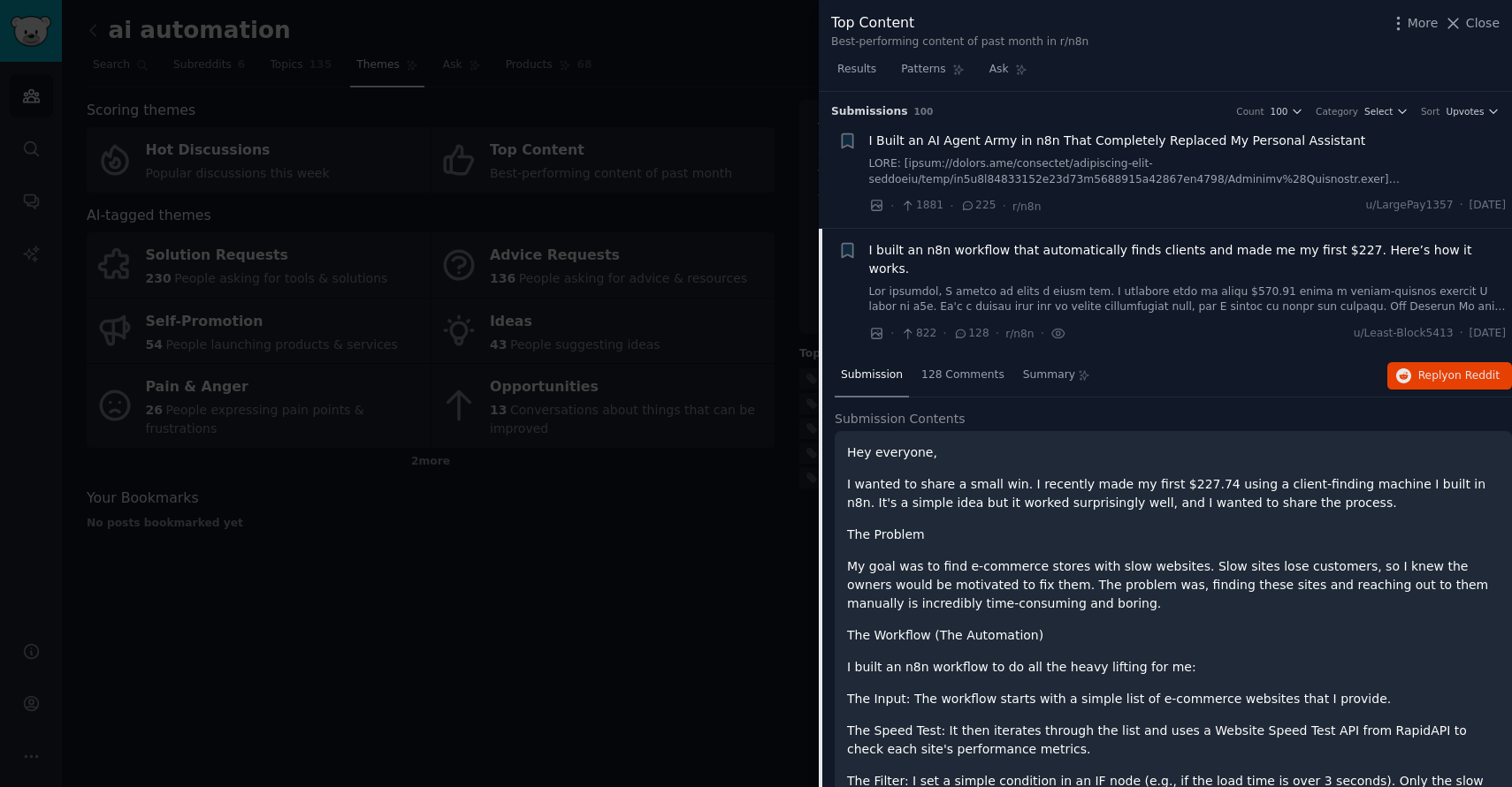
click at [1426, 369] on span "Reply on Reddit" at bounding box center [1458, 377] width 81 height 16
click at [959, 366] on div "128 Comments" at bounding box center [963, 376] width 95 height 43
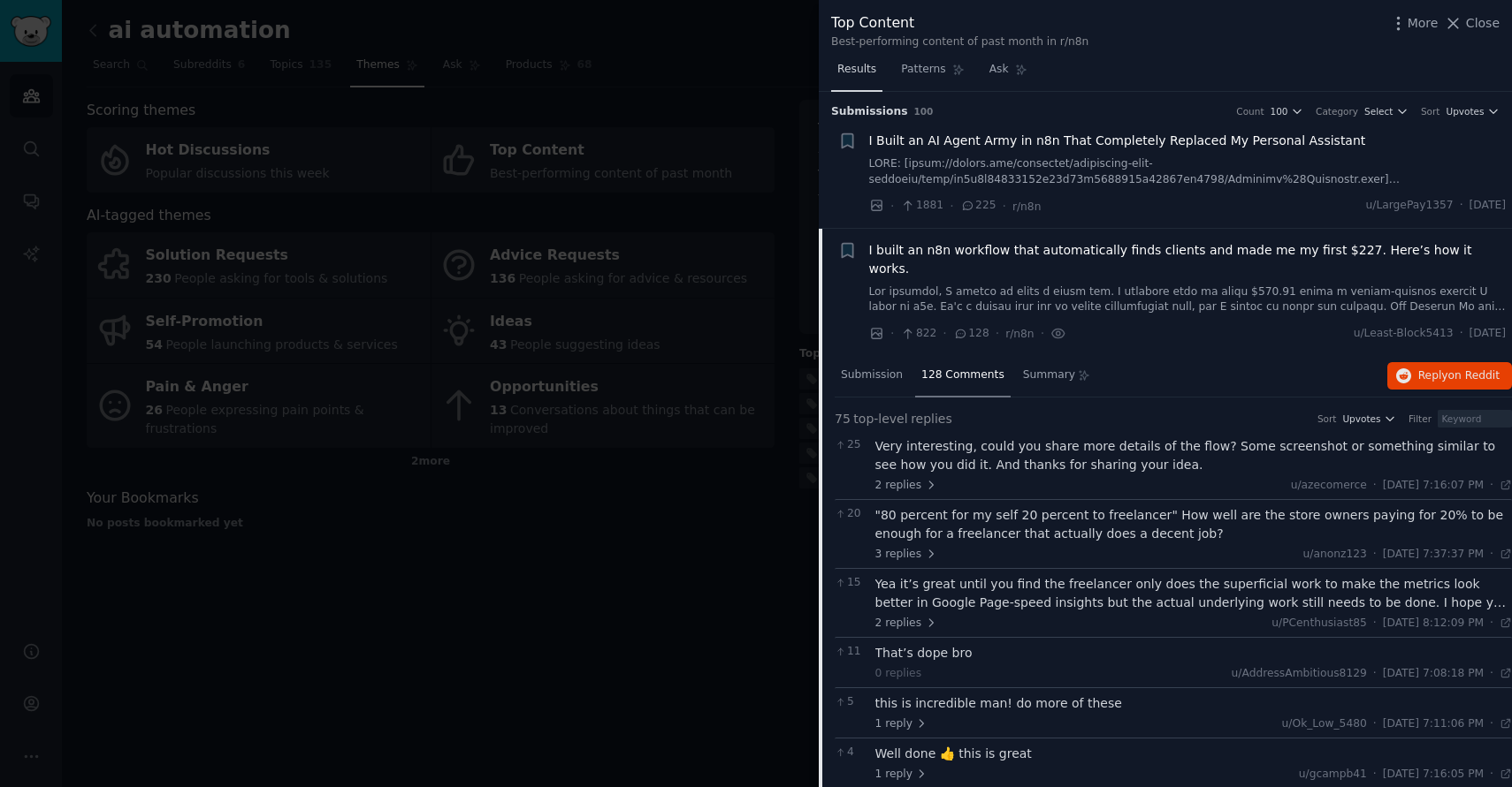
click at [868, 77] on span "Results" at bounding box center [856, 69] width 39 height 16
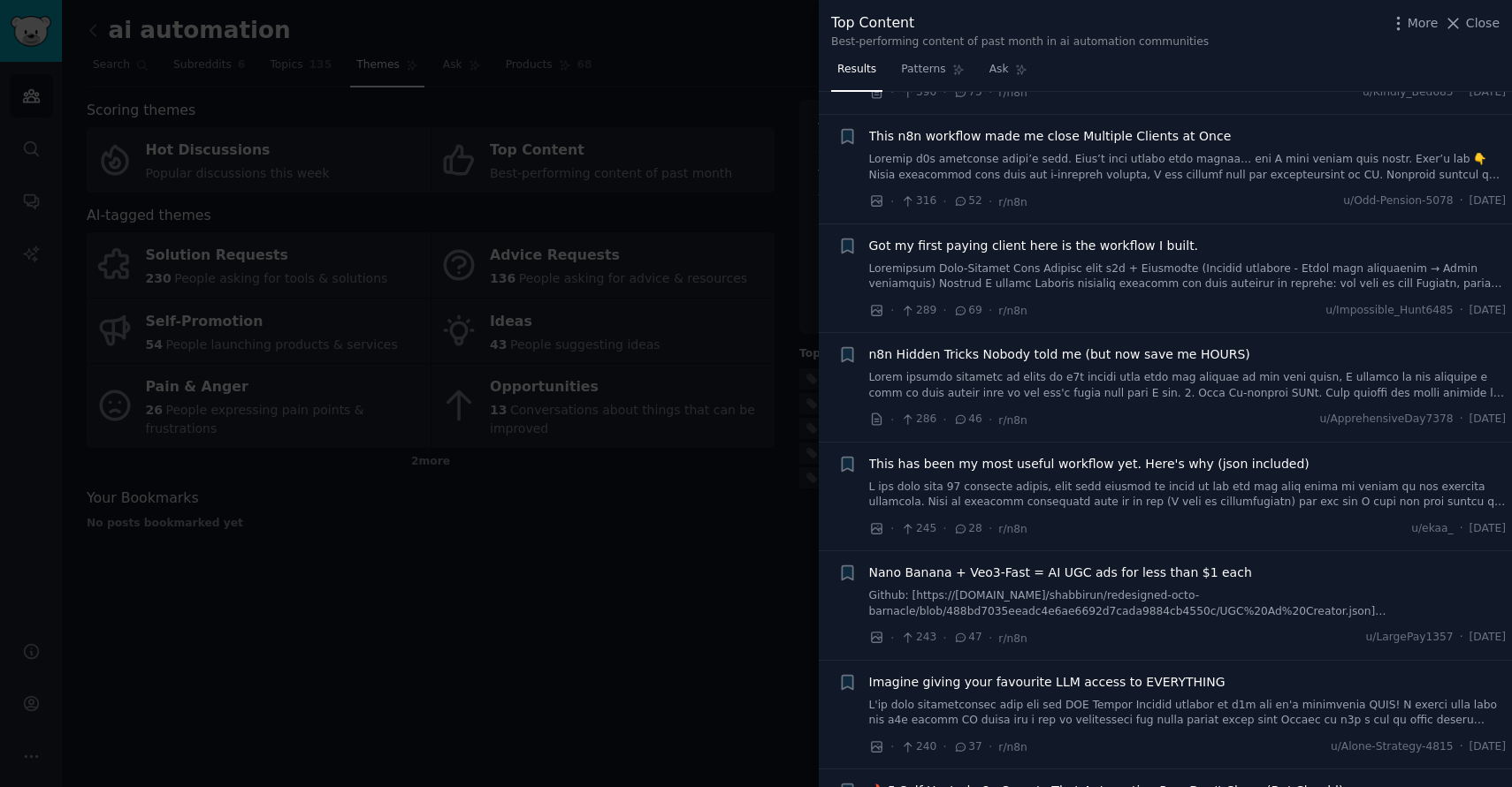
scroll to position [680, 0]
click at [1041, 126] on span "This n8n workflow made me close Multiple Clients at Once" at bounding box center [1050, 135] width 363 height 19
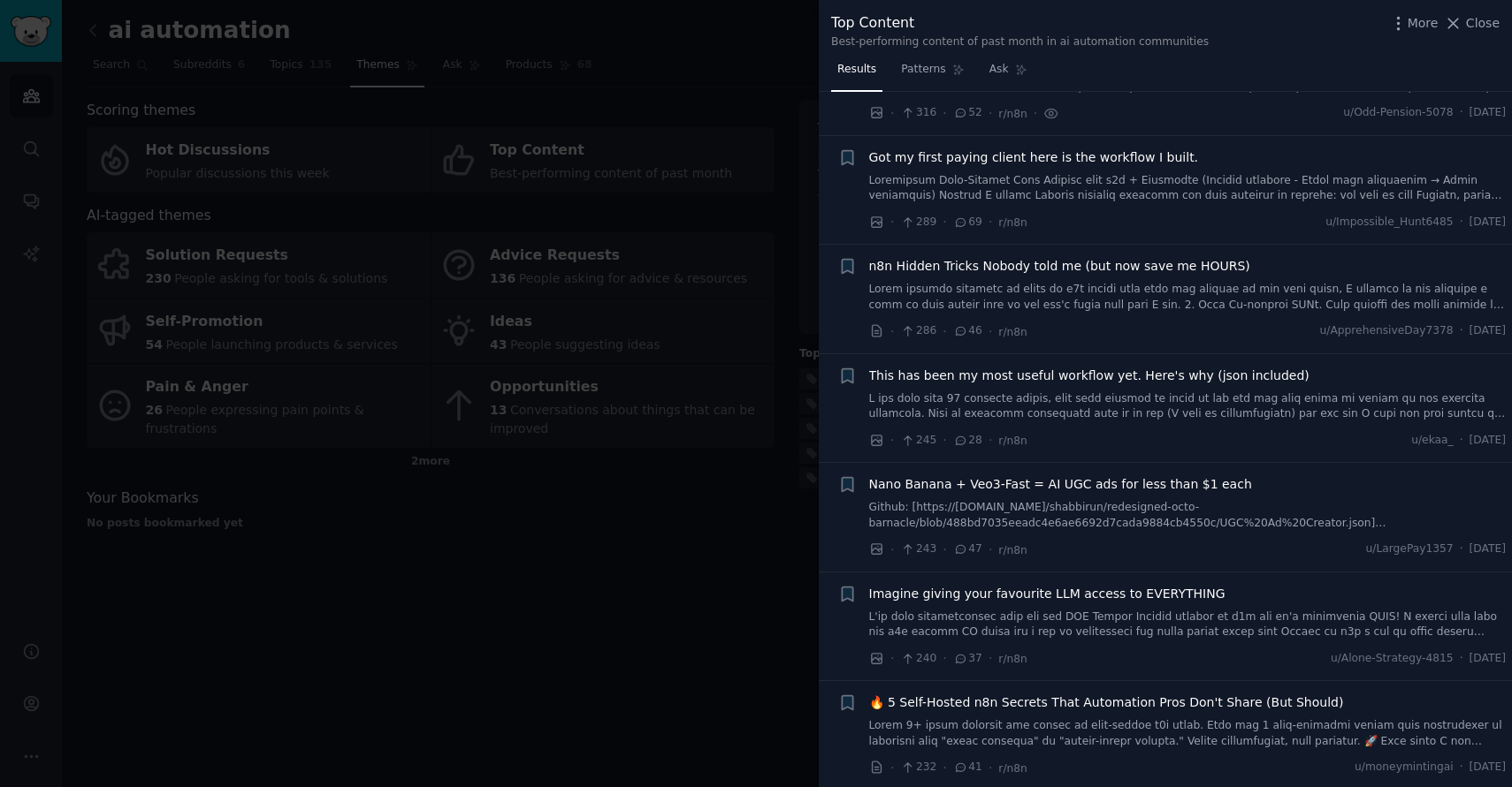
scroll to position [785, 0]
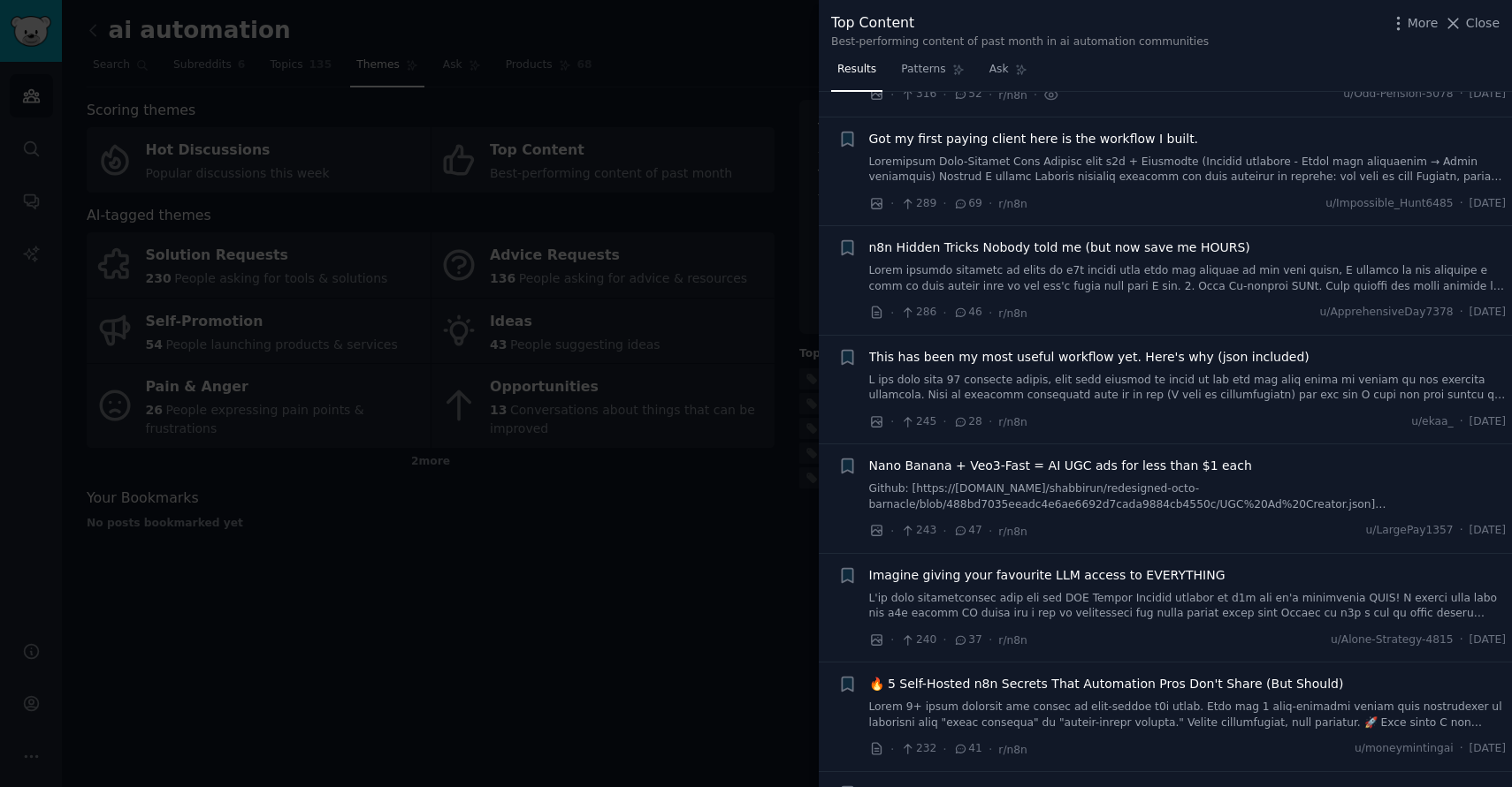
click at [1062, 130] on span "Got my first paying client here is the workflow I built." at bounding box center [1033, 139] width 330 height 19
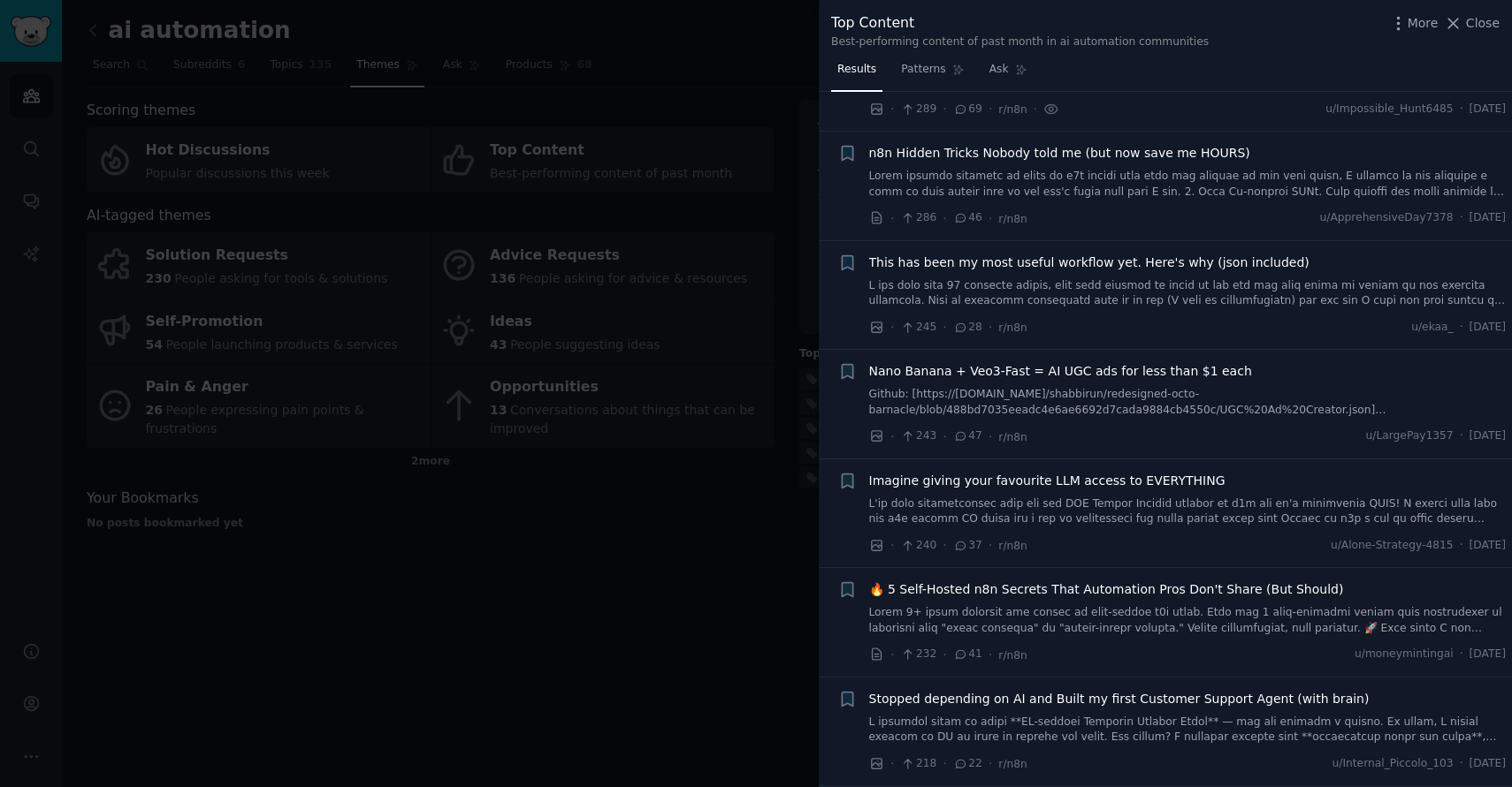
scroll to position [881, 0]
click at [1043, 143] on span "n8n Hidden Tricks Nobody told me (but now save me HOURS)" at bounding box center [1059, 152] width 381 height 19
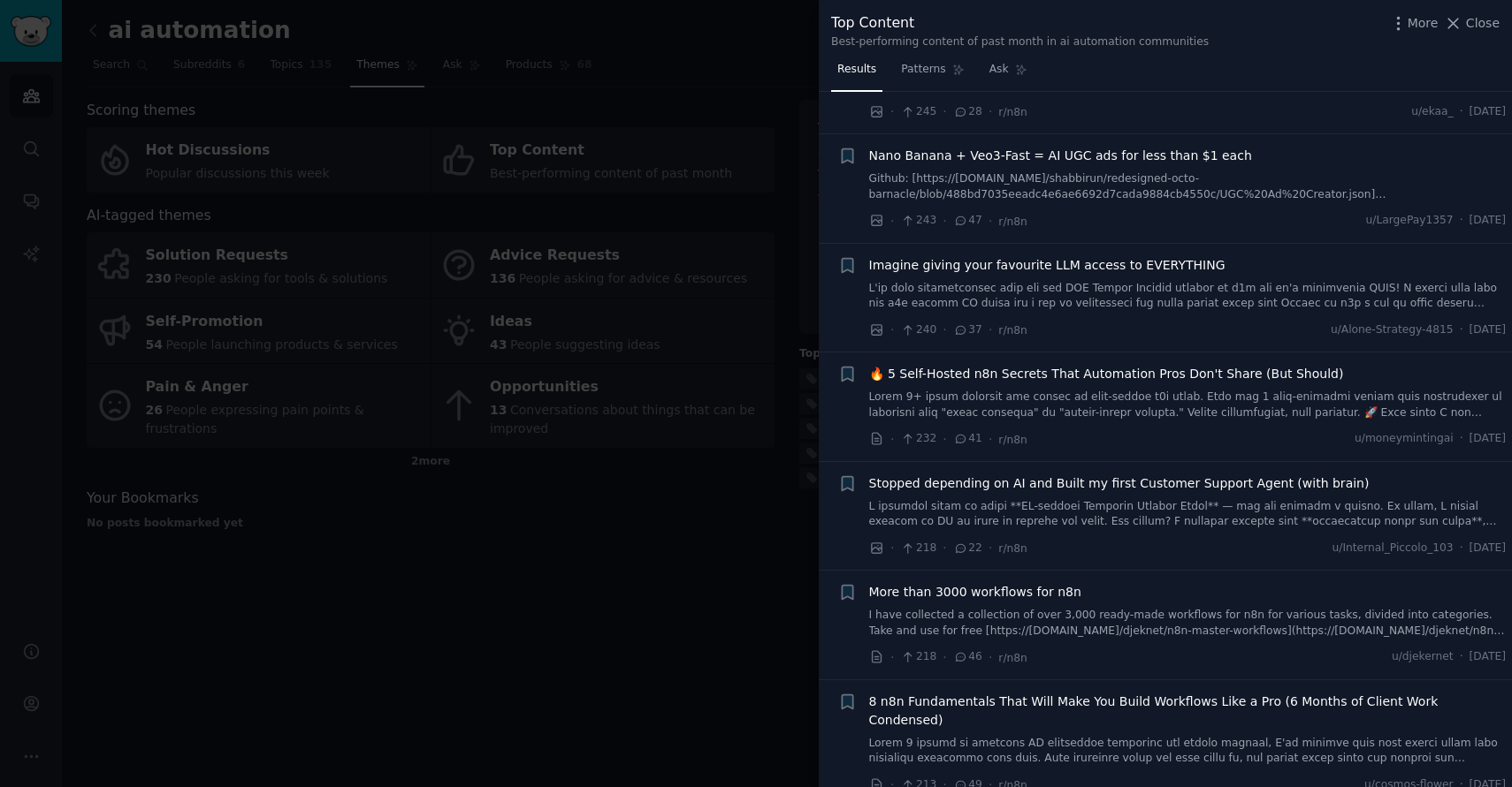
scroll to position [1097, 0]
click at [1067, 144] on span "Nano Banana + Veo3-Fast = AI UGC ads for less than $1 each" at bounding box center [1060, 153] width 383 height 19
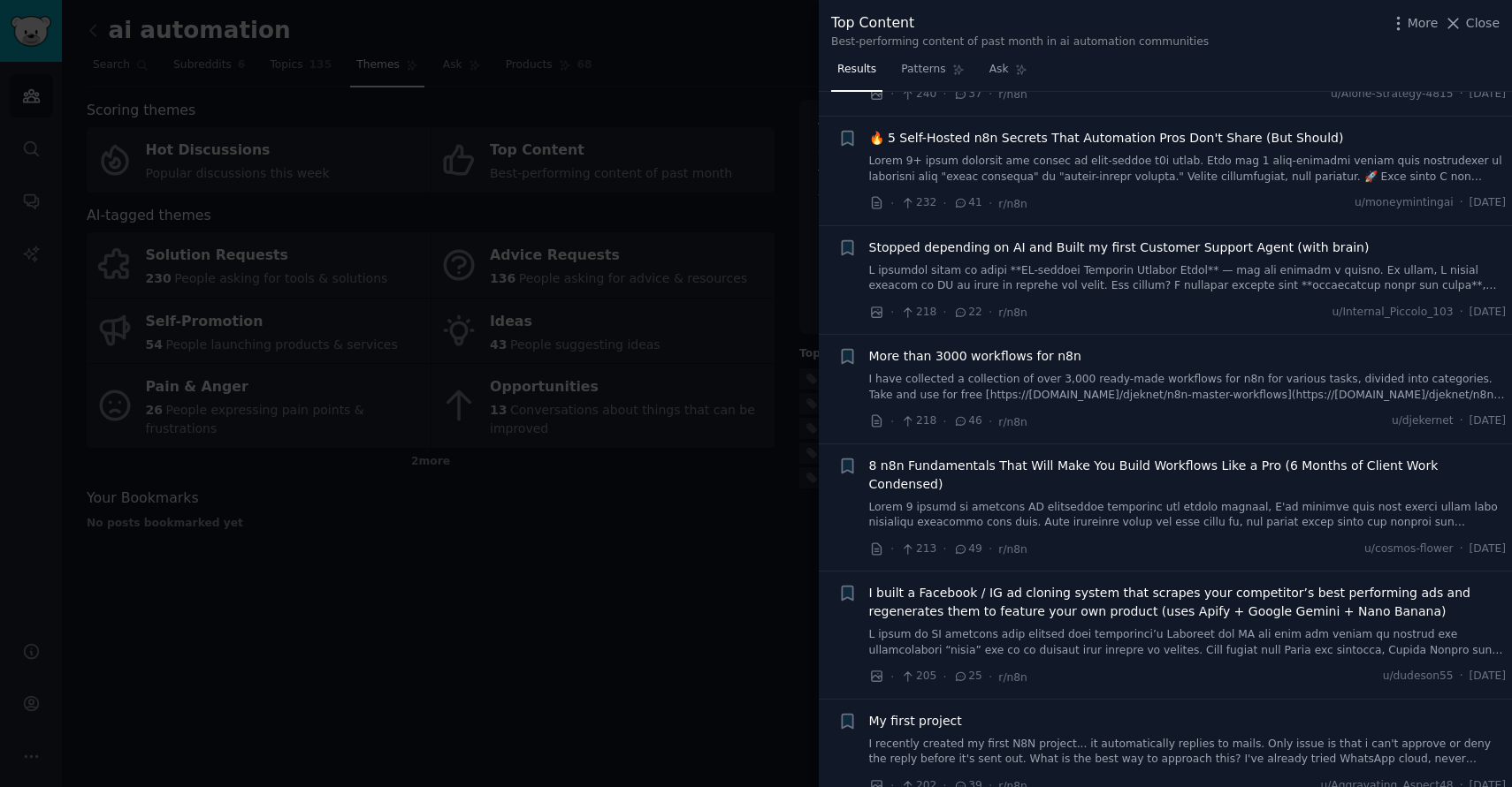
scroll to position [1334, 0]
click at [1054, 126] on span "🔥 5 Self-Hosted n8n Secrets That Automation Pros Don't Share (But Should)" at bounding box center [1105, 135] width 475 height 19
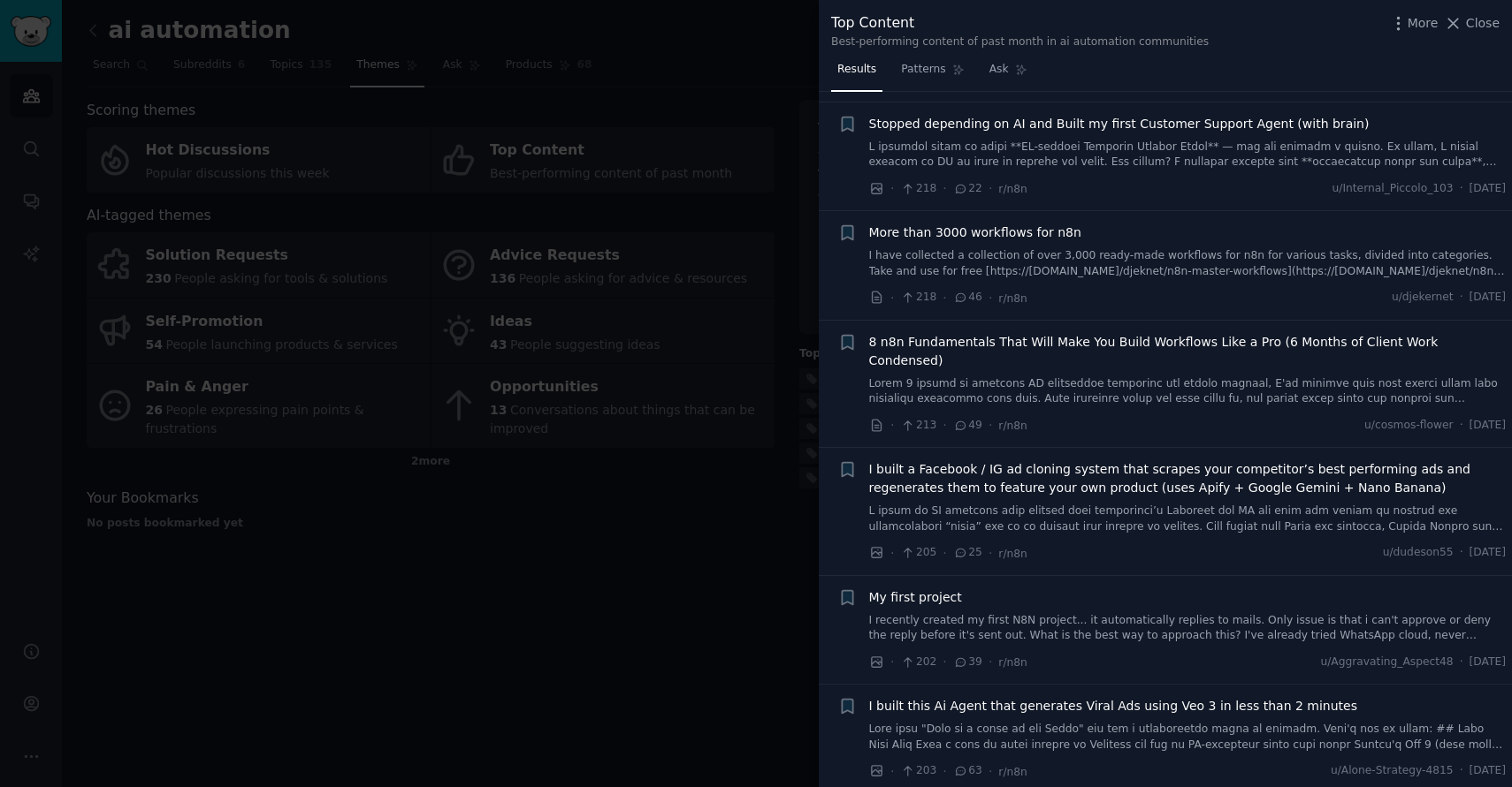
scroll to position [1458, 0]
click at [991, 220] on span "More than 3000 workflows for n8n" at bounding box center [975, 229] width 212 height 19
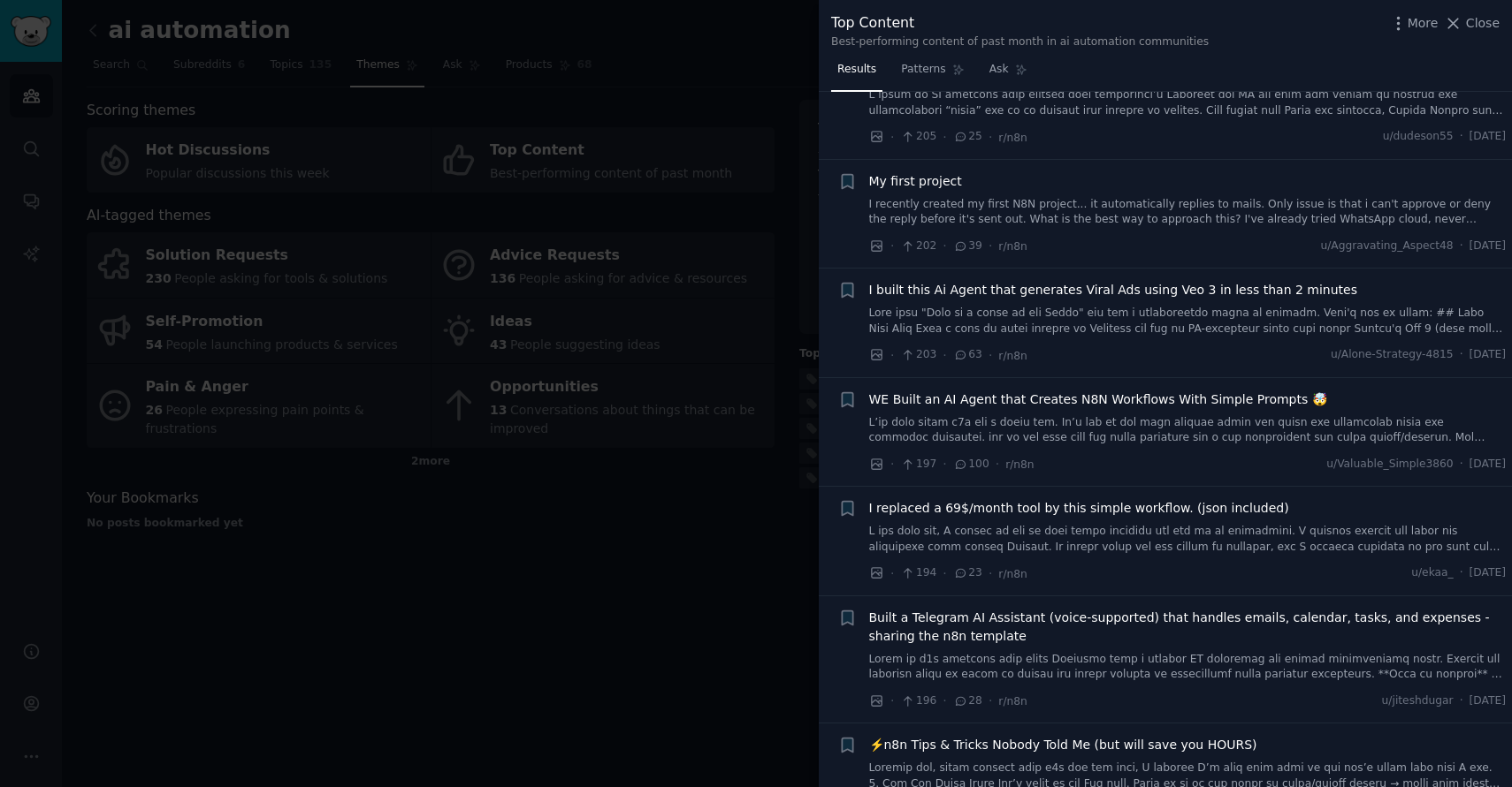
scroll to position [1877, 0]
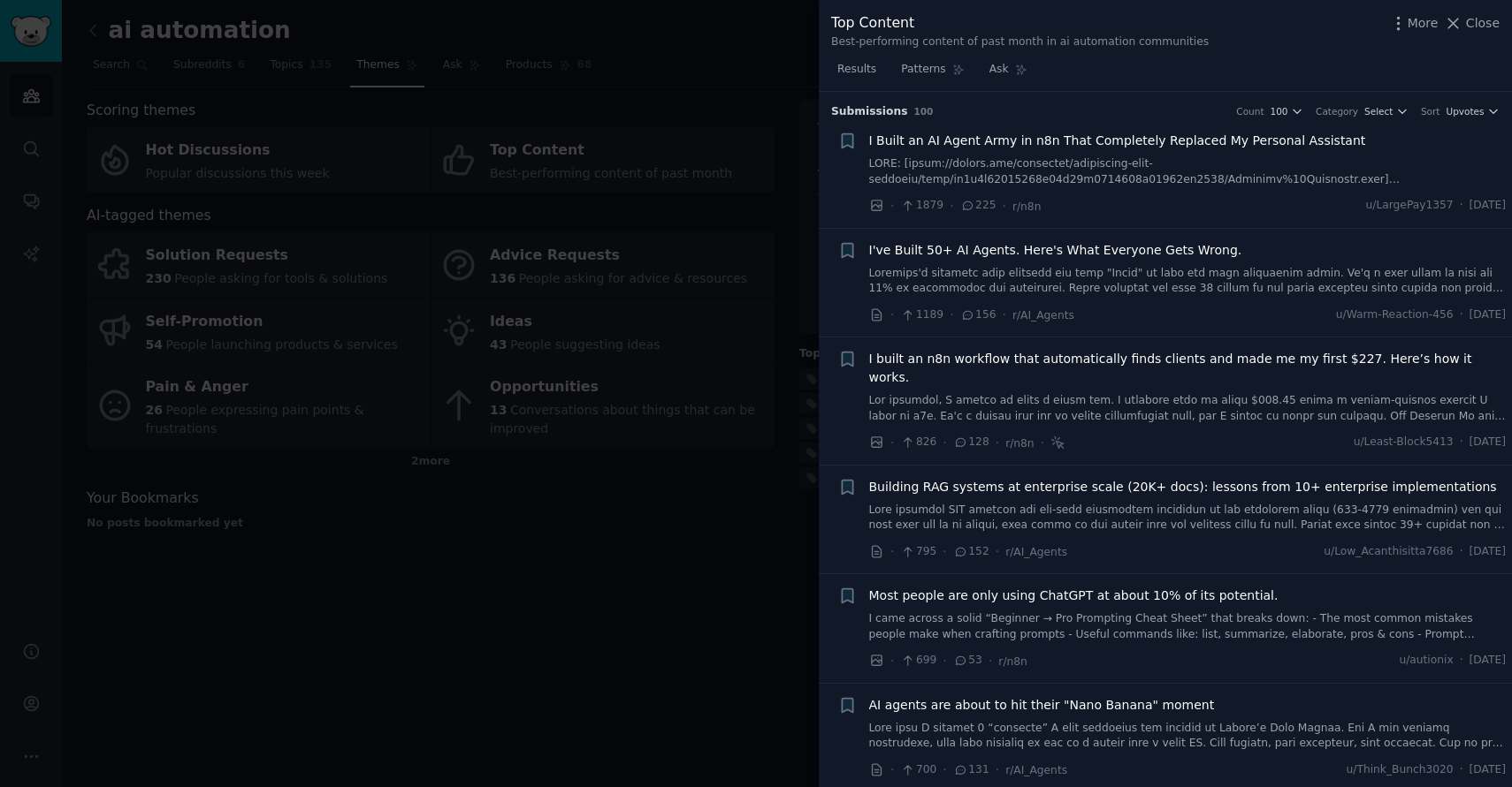
click at [766, 542] on div at bounding box center [756, 394] width 1512 height 787
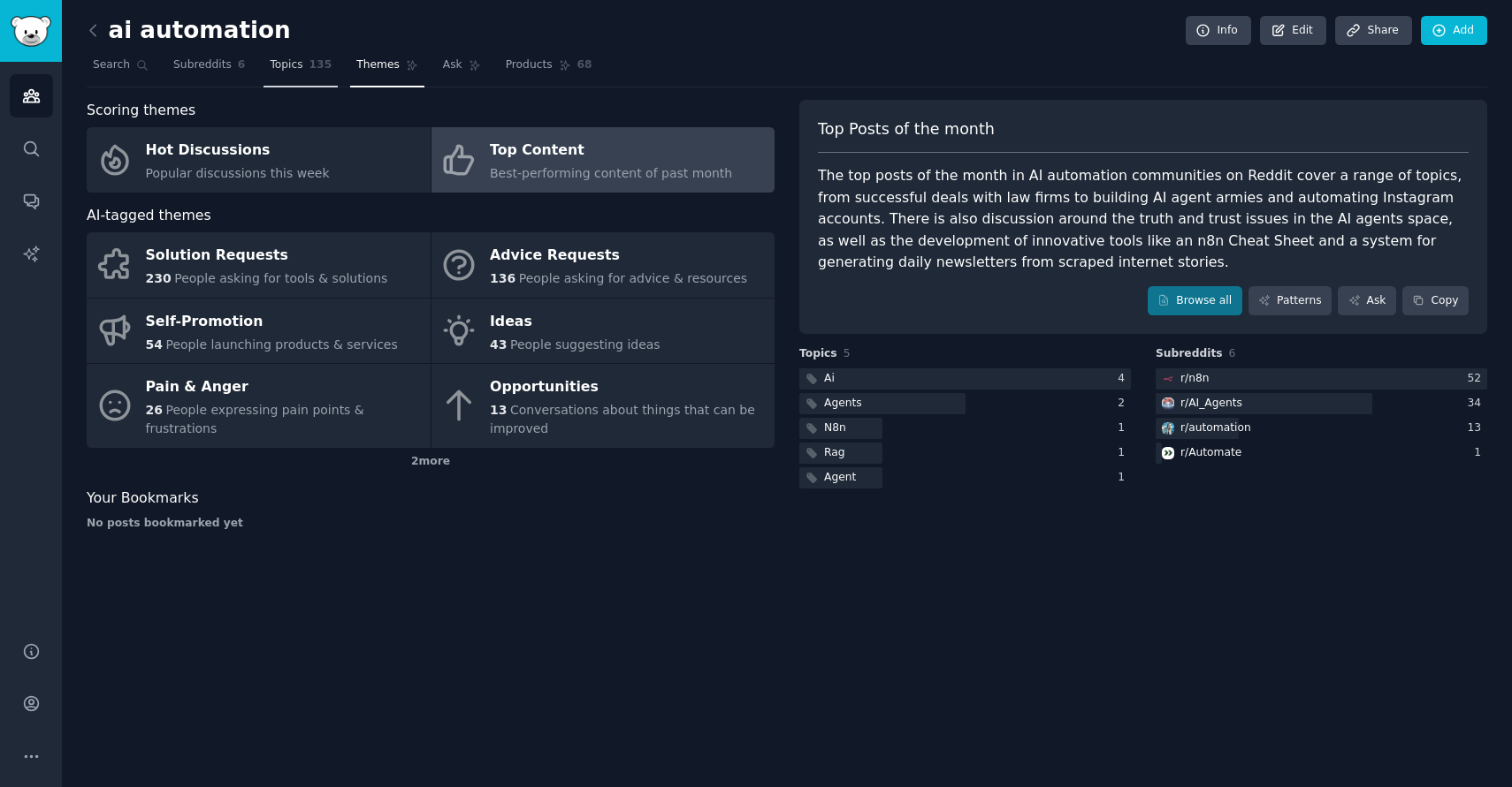
click at [275, 61] on span "Topics" at bounding box center [286, 65] width 33 height 16
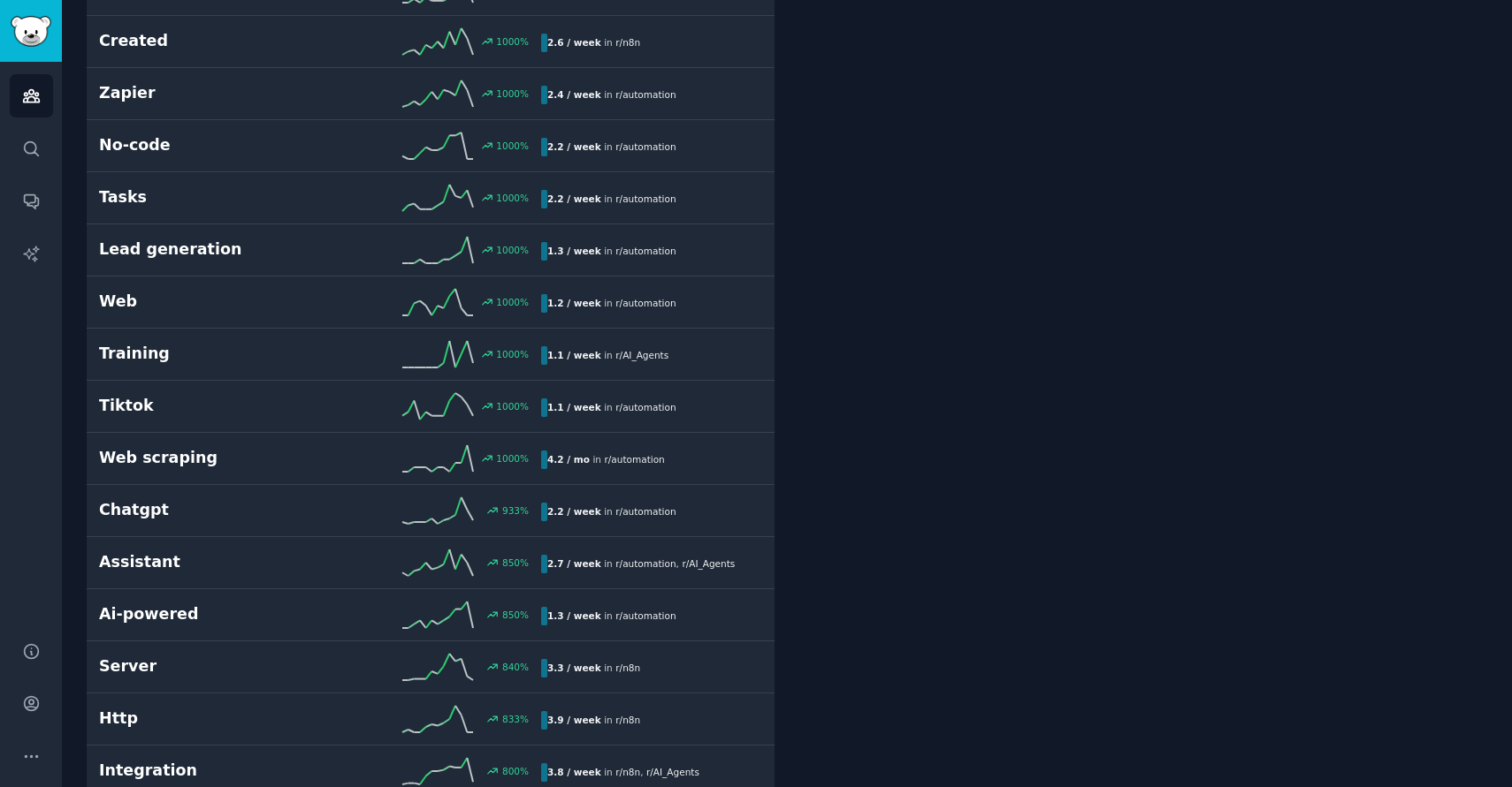
scroll to position [581, 0]
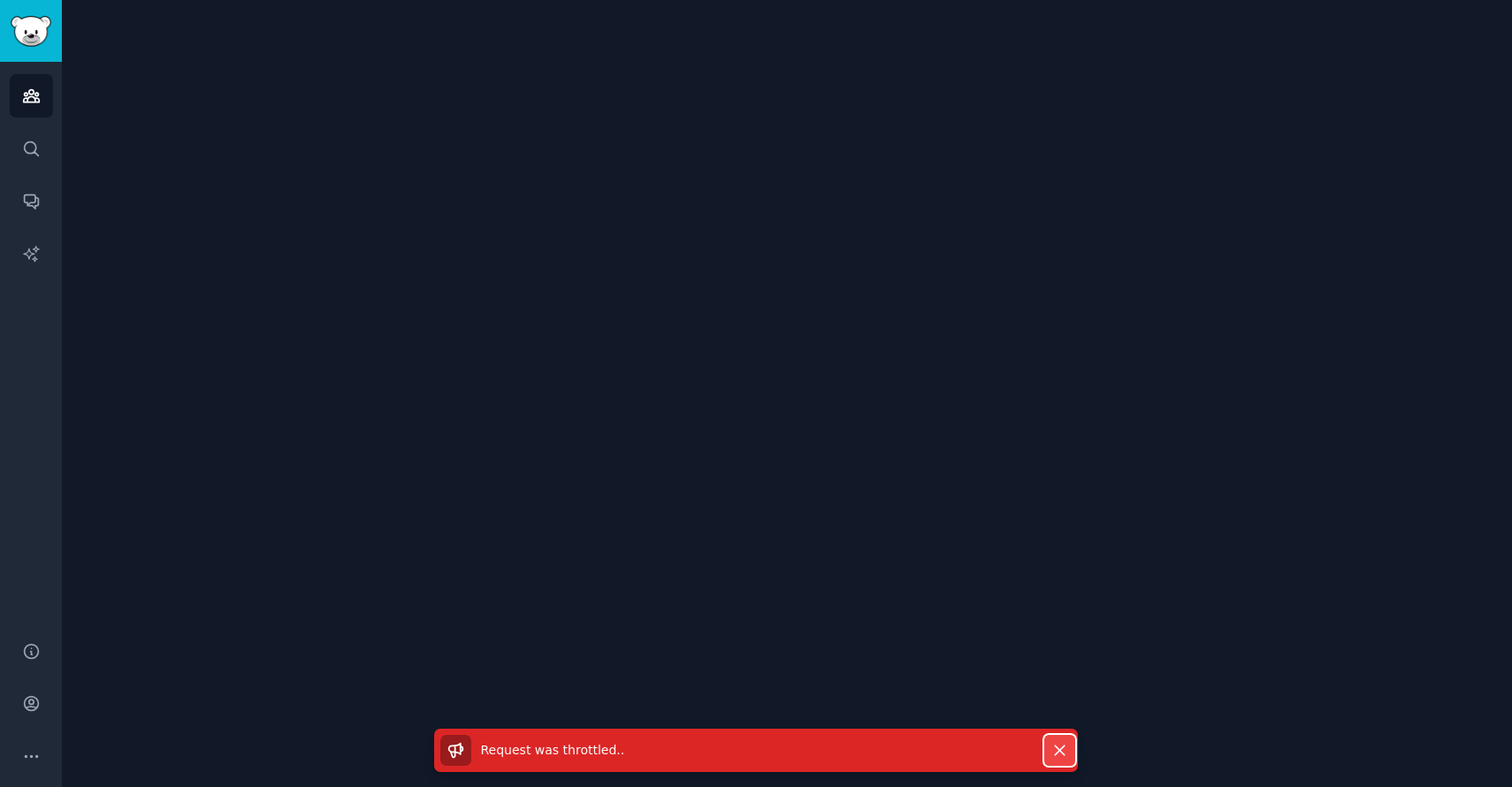
click at [1060, 745] on icon "button" at bounding box center [1059, 750] width 19 height 19
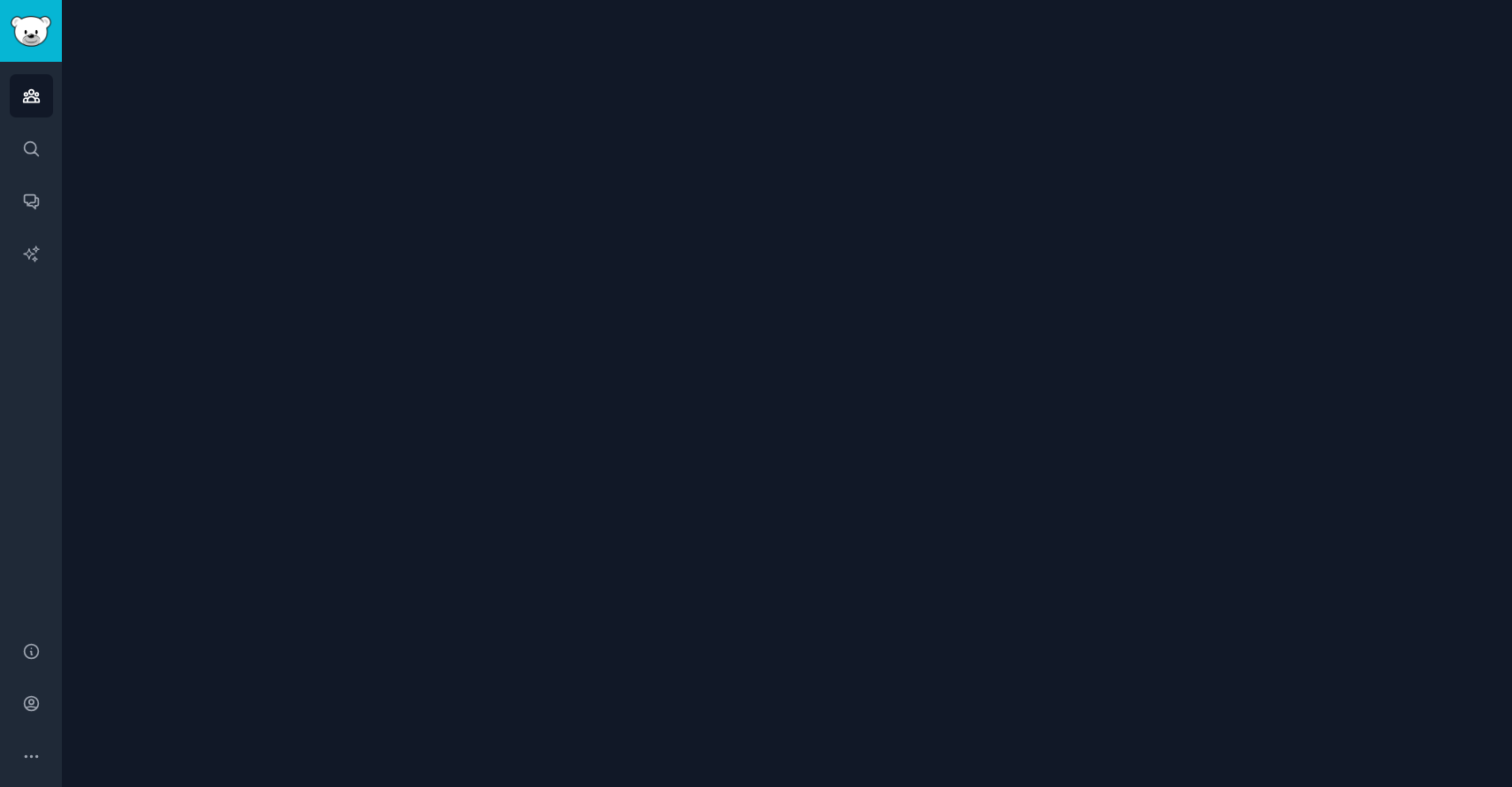
click at [958, 344] on div at bounding box center [786, 394] width 1450 height 787
